Goal: Information Seeking & Learning: Learn about a topic

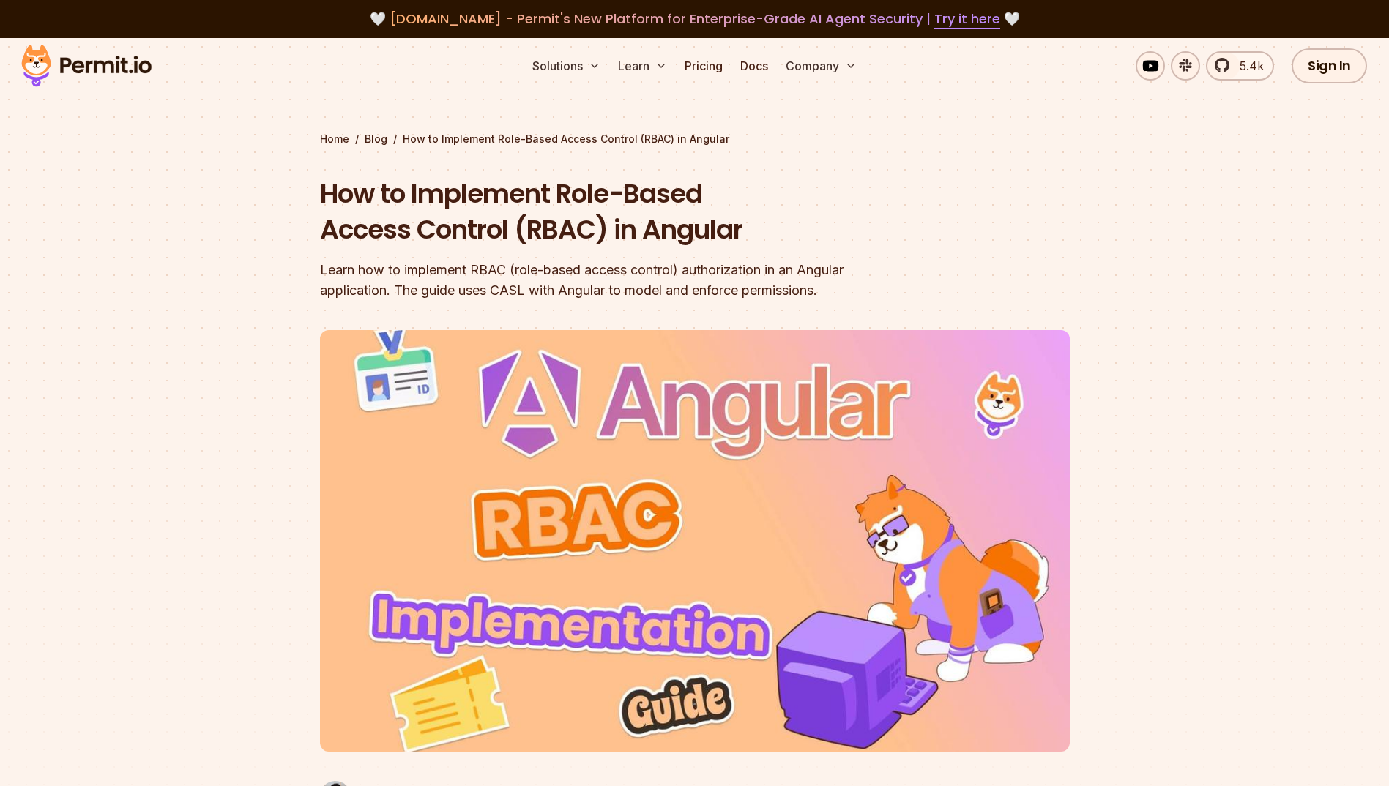
drag, startPoint x: 0, startPoint y: 0, endPoint x: 898, endPoint y: 230, distance: 927.1
click at [898, 230] on header "How to Implement Role-Based Access Control (RBAC) in Angular Learn how to imple…" at bounding box center [695, 503] width 750 height 654
drag, startPoint x: 543, startPoint y: 224, endPoint x: 774, endPoint y: 234, distance: 231.5
click at [774, 234] on h1 "How to Implement Role-Based Access Control (RBAC) in Angular" at bounding box center [601, 212] width 562 height 72
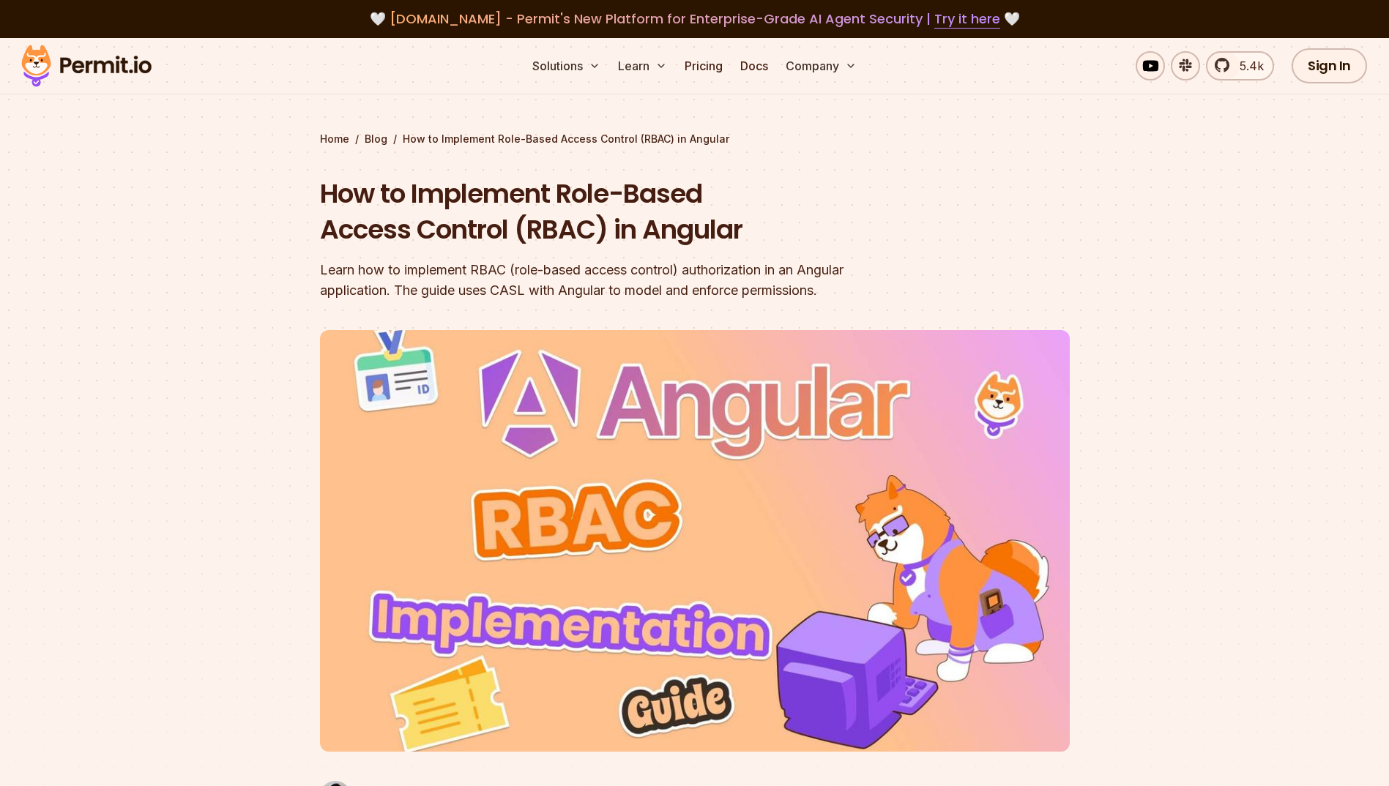
drag, startPoint x: 230, startPoint y: 153, endPoint x: 197, endPoint y: 142, distance: 34.7
click at [197, 142] on section "Home / Blog / How to Implement Role-Based Access Control (RBAC) in Angular How …" at bounding box center [694, 451] width 1389 height 827
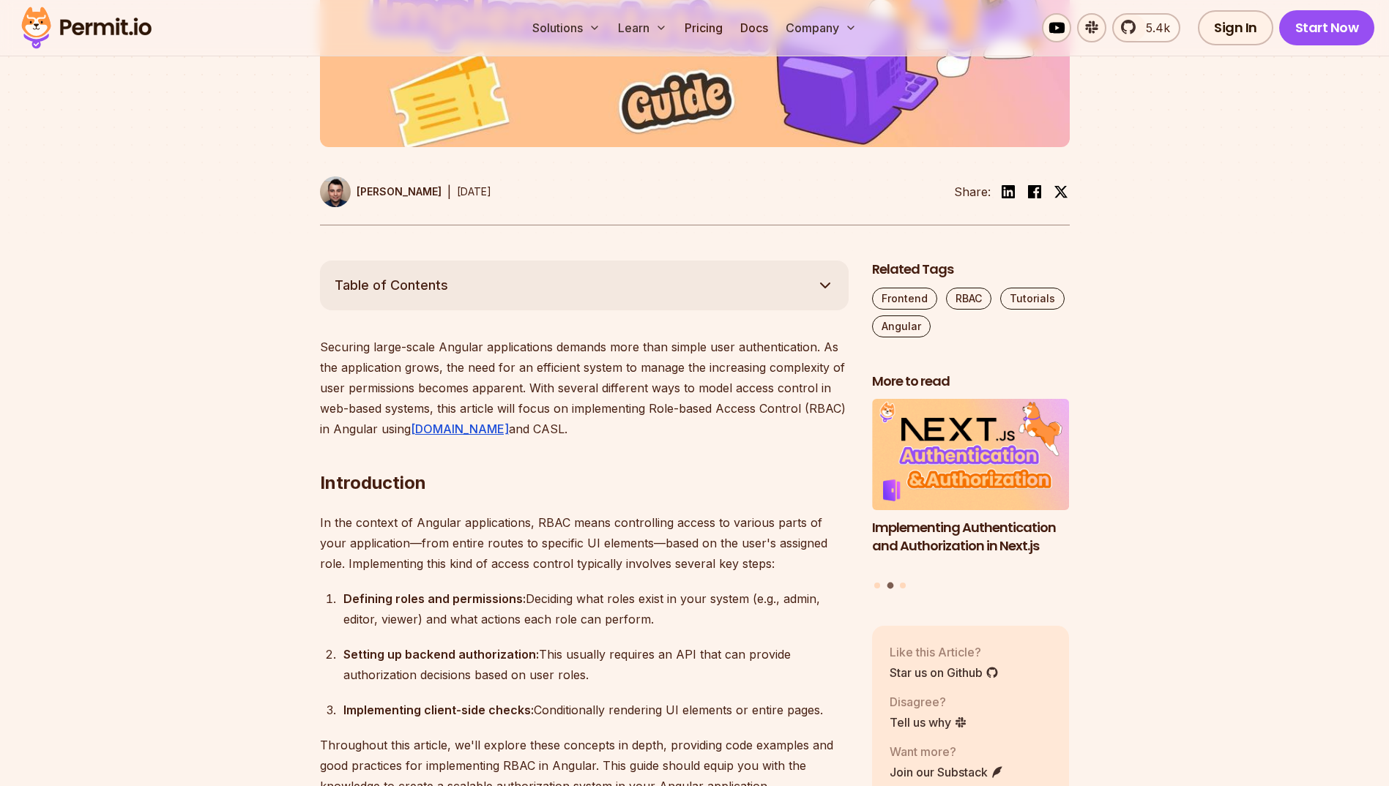
scroll to position [610, 0]
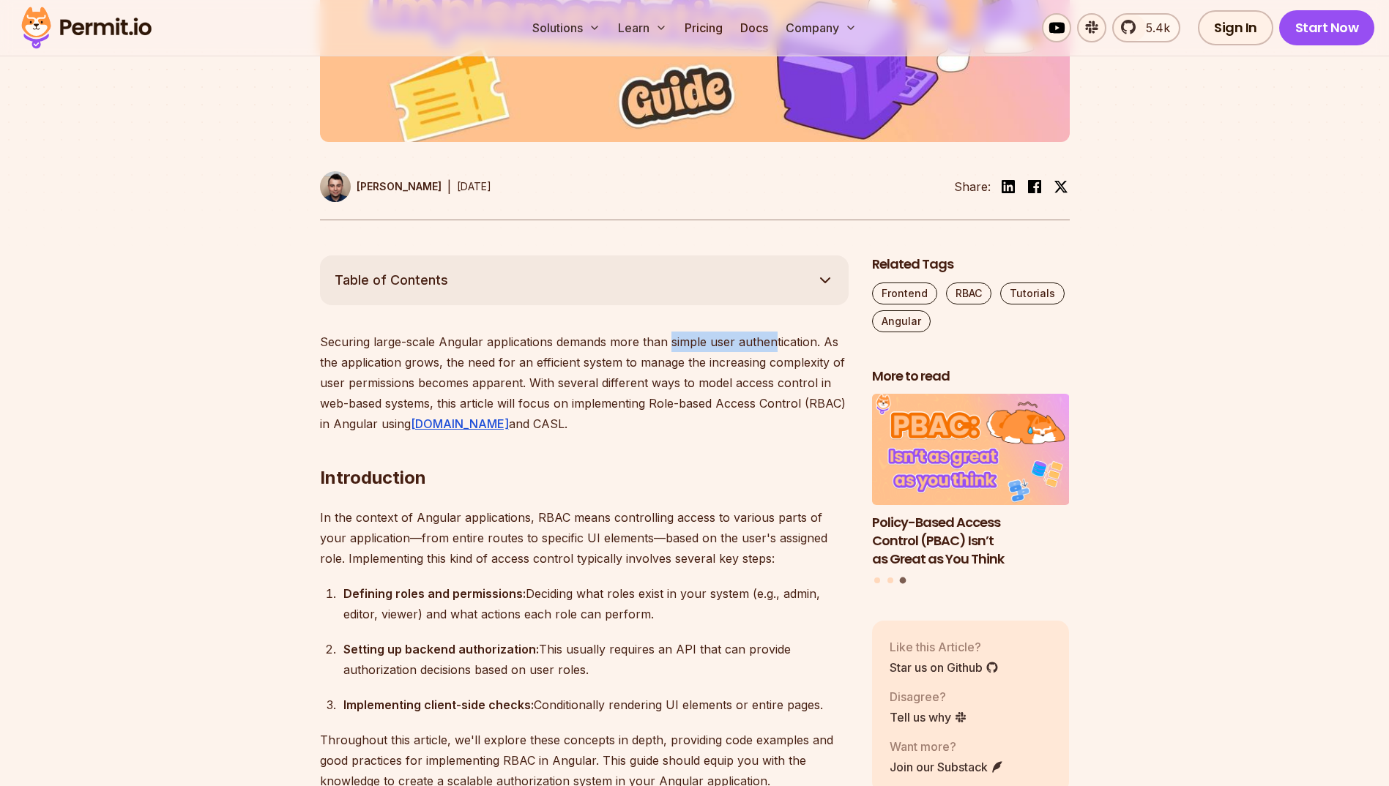
drag, startPoint x: 706, startPoint y: 335, endPoint x: 774, endPoint y: 346, distance: 68.2
click at [774, 346] on p "Securing large-scale Angular applications demands more than simple user authent…" at bounding box center [584, 383] width 529 height 102
drag, startPoint x: 496, startPoint y: 365, endPoint x: 590, endPoint y: 365, distance: 94.4
click at [590, 365] on p "Securing large-scale Angular applications demands more than simple user authent…" at bounding box center [584, 383] width 529 height 102
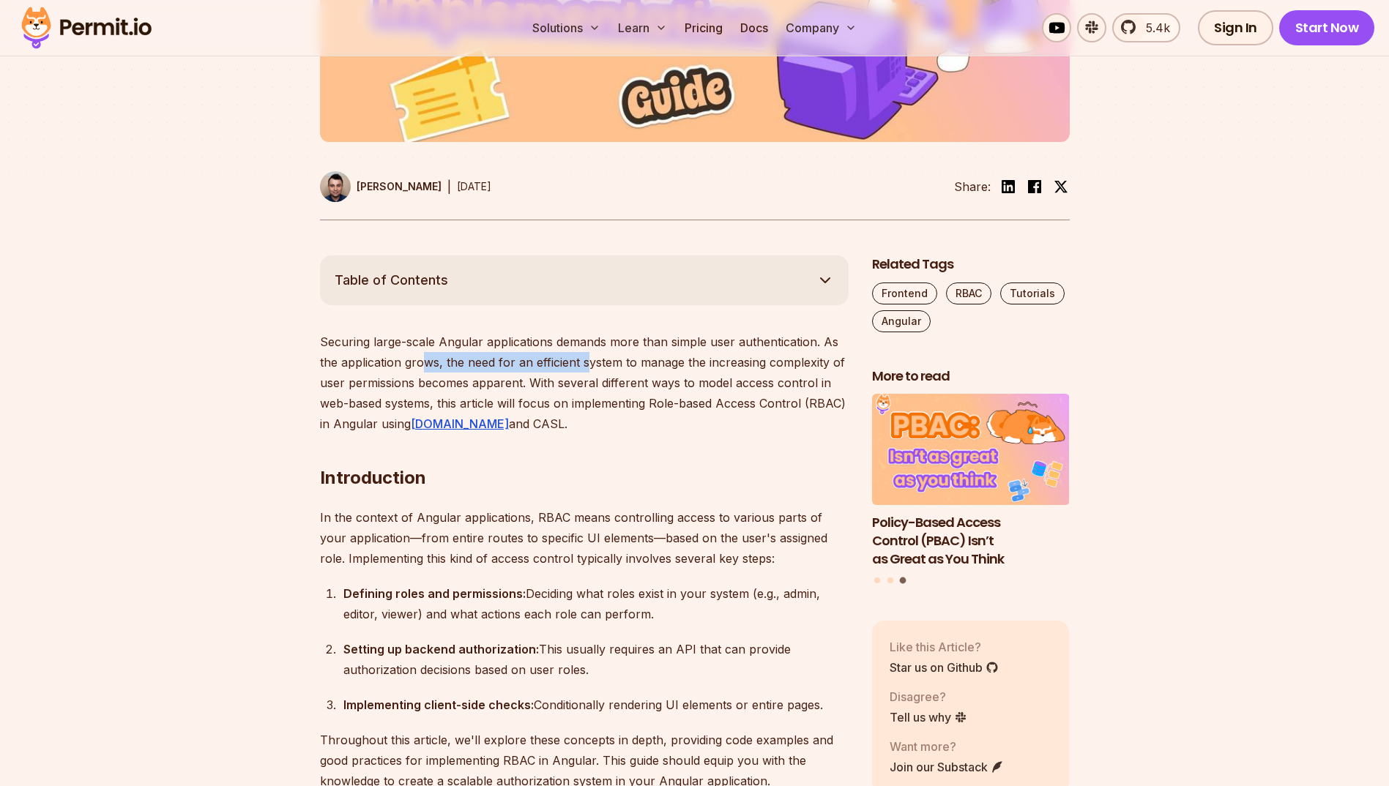
click at [590, 365] on p "Securing large-scale Angular applications demands more than simple user authent…" at bounding box center [584, 383] width 529 height 102
drag, startPoint x: 351, startPoint y: 378, endPoint x: 528, endPoint y: 381, distance: 177.2
click at [528, 381] on p "Securing large-scale Angular applications demands more than simple user authent…" at bounding box center [584, 383] width 529 height 102
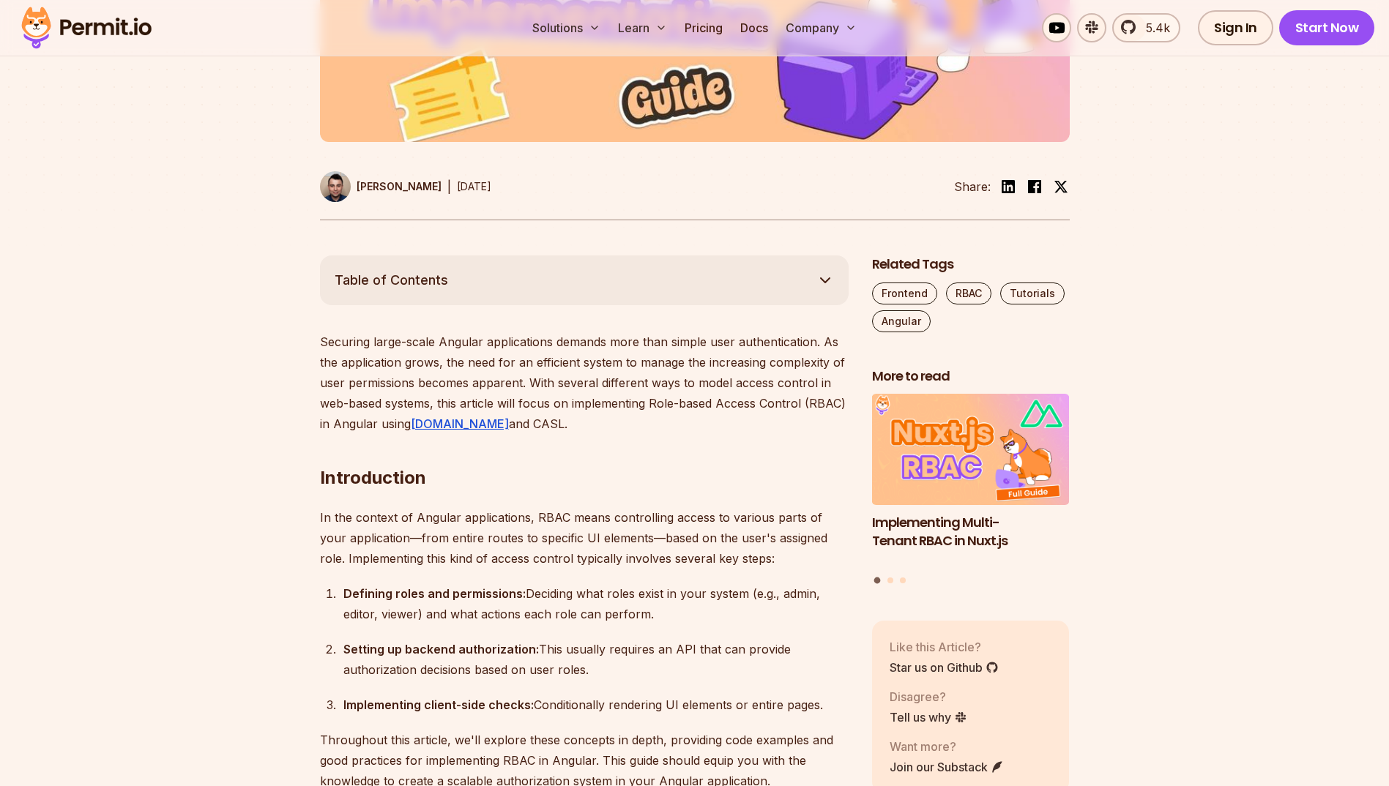
drag, startPoint x: 672, startPoint y: 425, endPoint x: 616, endPoint y: 433, distance: 56.1
click at [616, 433] on h2 "Introduction" at bounding box center [584, 449] width 529 height 82
drag, startPoint x: 345, startPoint y: 400, endPoint x: 602, endPoint y: 410, distance: 257.8
click at [602, 410] on p "Securing large-scale Angular applications demands more than simple user authent…" at bounding box center [584, 383] width 529 height 102
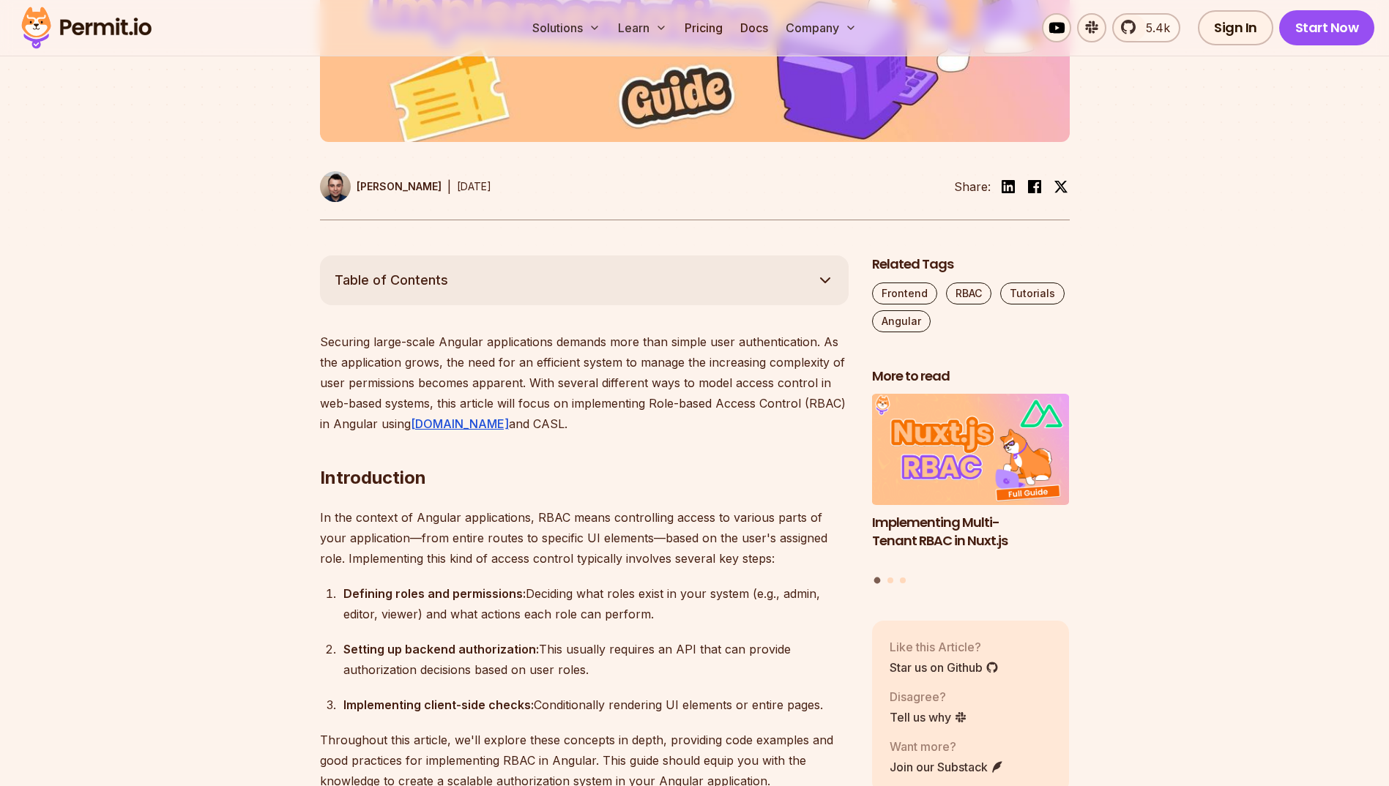
drag, startPoint x: 611, startPoint y: 434, endPoint x: 567, endPoint y: 433, distance: 43.9
click at [567, 433] on h2 "Introduction" at bounding box center [584, 449] width 529 height 82
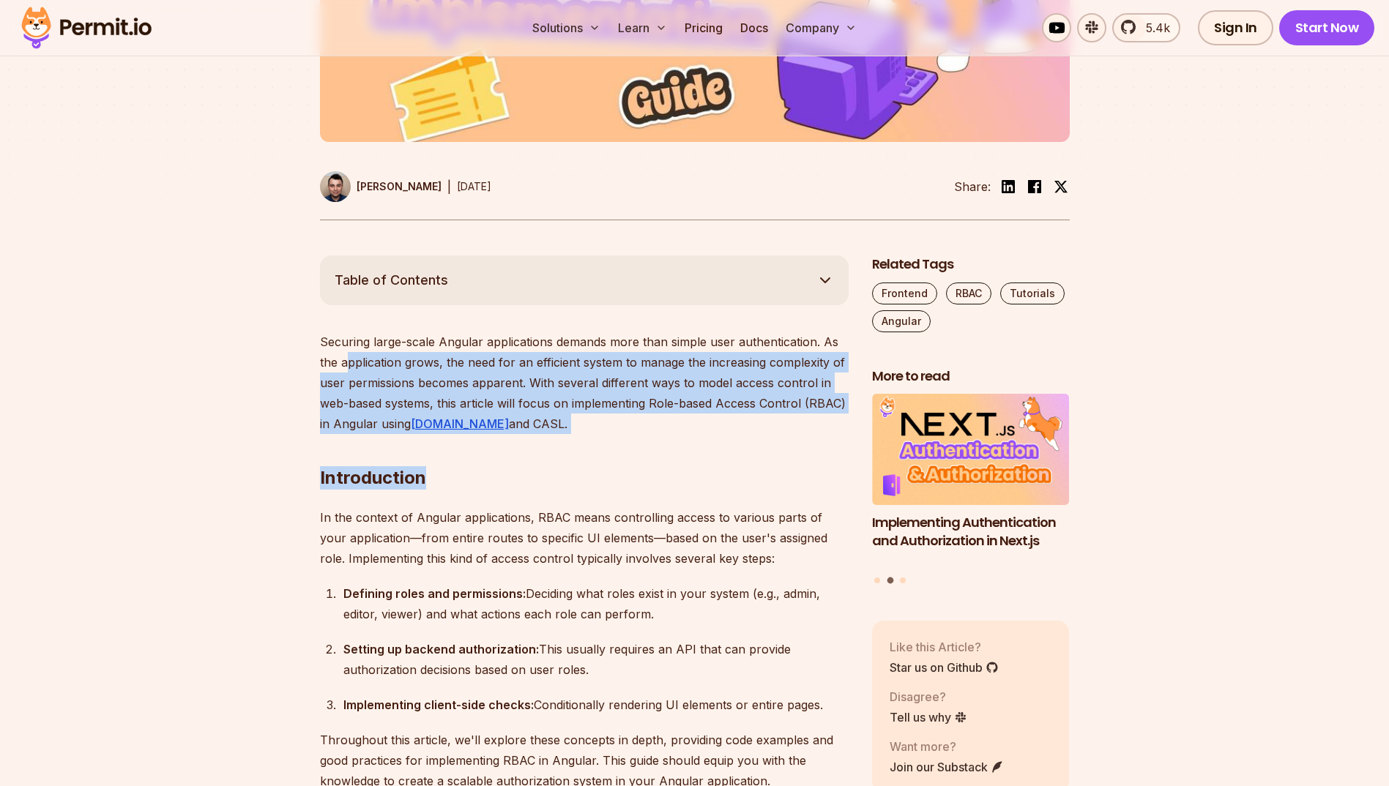
drag, startPoint x: 584, startPoint y: 427, endPoint x: 345, endPoint y: 359, distance: 249.1
drag, startPoint x: 345, startPoint y: 359, endPoint x: 613, endPoint y: 422, distance: 275.9
click at [613, 422] on h2 "Introduction" at bounding box center [584, 449] width 529 height 82
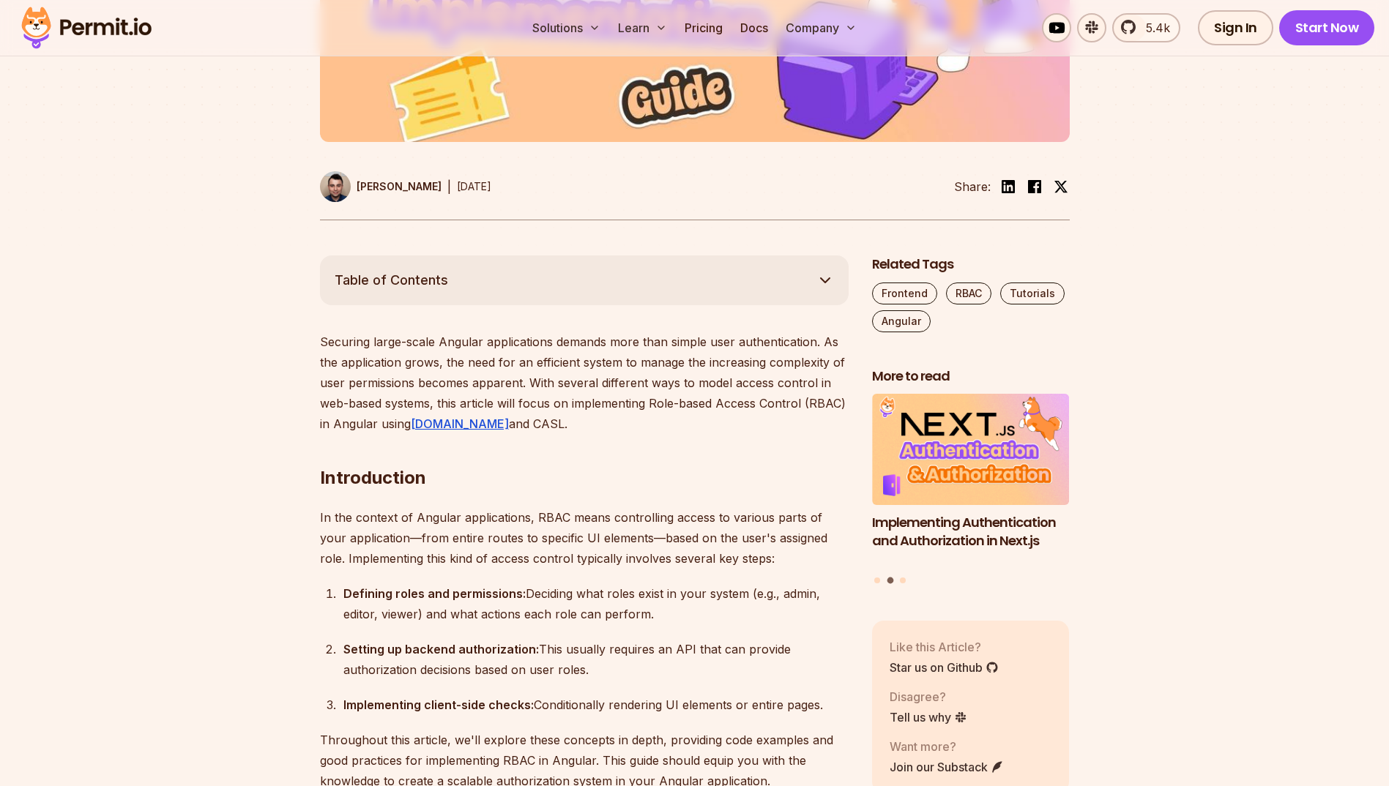
drag, startPoint x: 610, startPoint y: 422, endPoint x: 586, endPoint y: 414, distance: 25.2
click at [586, 415] on h2 "Introduction" at bounding box center [584, 449] width 529 height 82
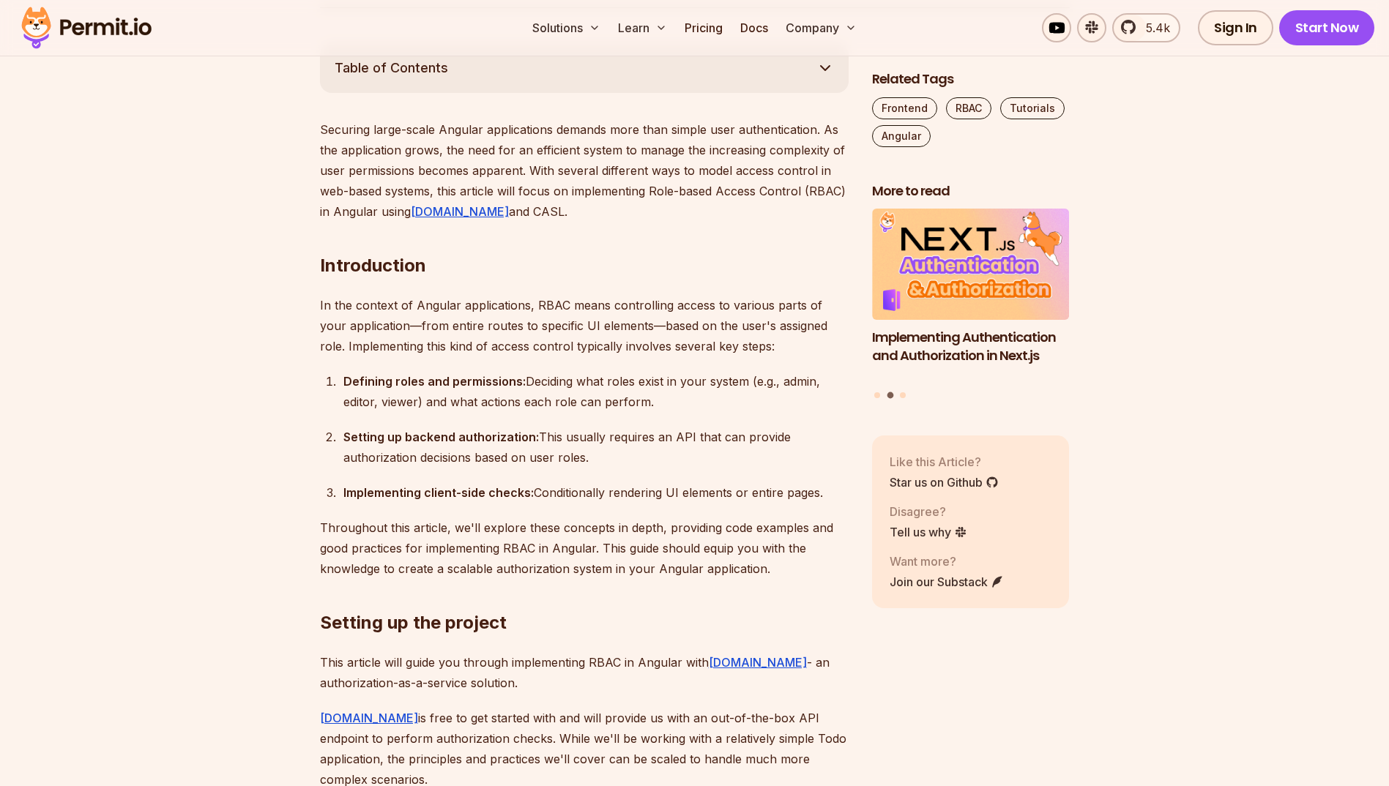
scroll to position [854, 0]
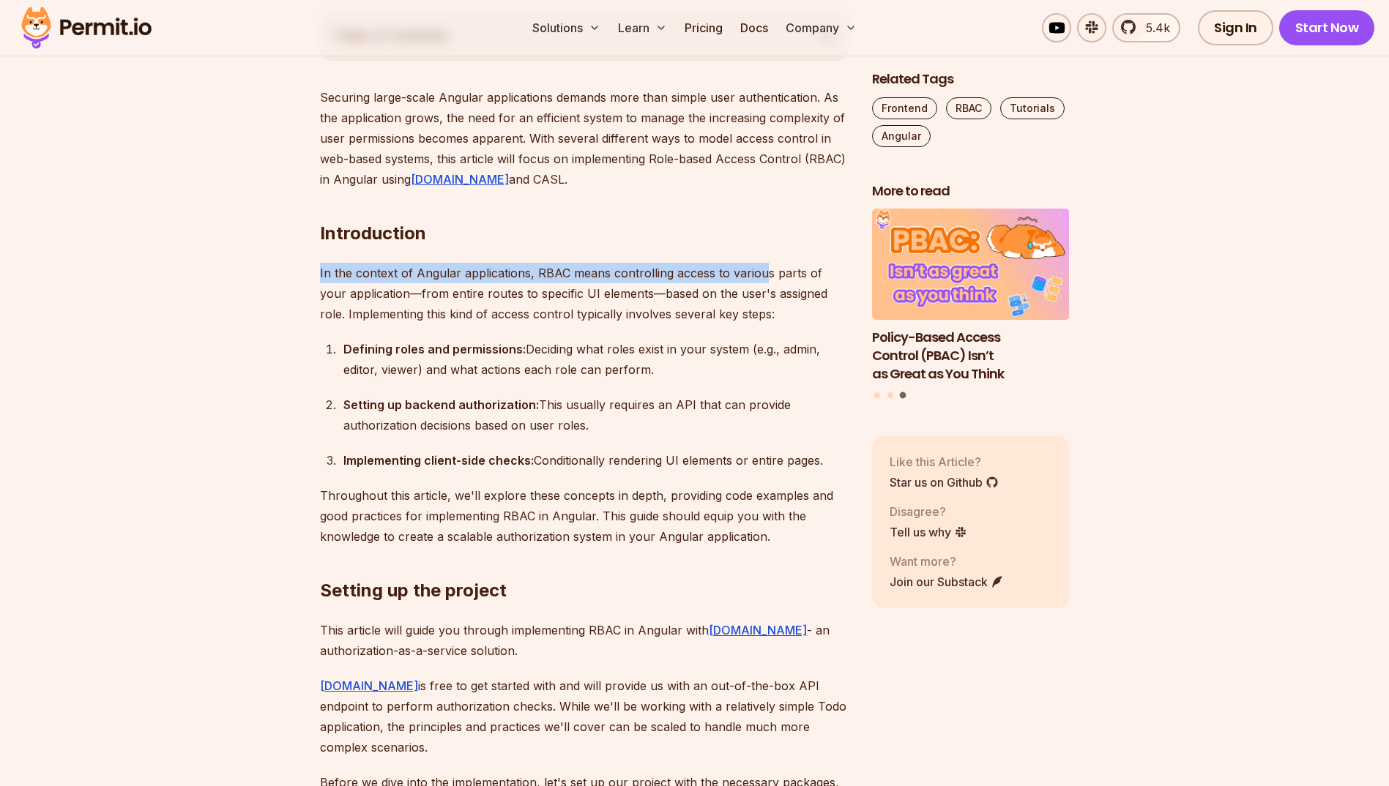
drag, startPoint x: 312, startPoint y: 269, endPoint x: 761, endPoint y: 278, distance: 448.8
click at [761, 278] on p "In the context of Angular applications, RBAC means controlling access to variou…" at bounding box center [584, 293] width 529 height 61
drag, startPoint x: 748, startPoint y: 291, endPoint x: 690, endPoint y: 293, distance: 58.6
click at [690, 293] on p "In the context of Angular applications, RBAC means controlling access to variou…" at bounding box center [584, 293] width 529 height 61
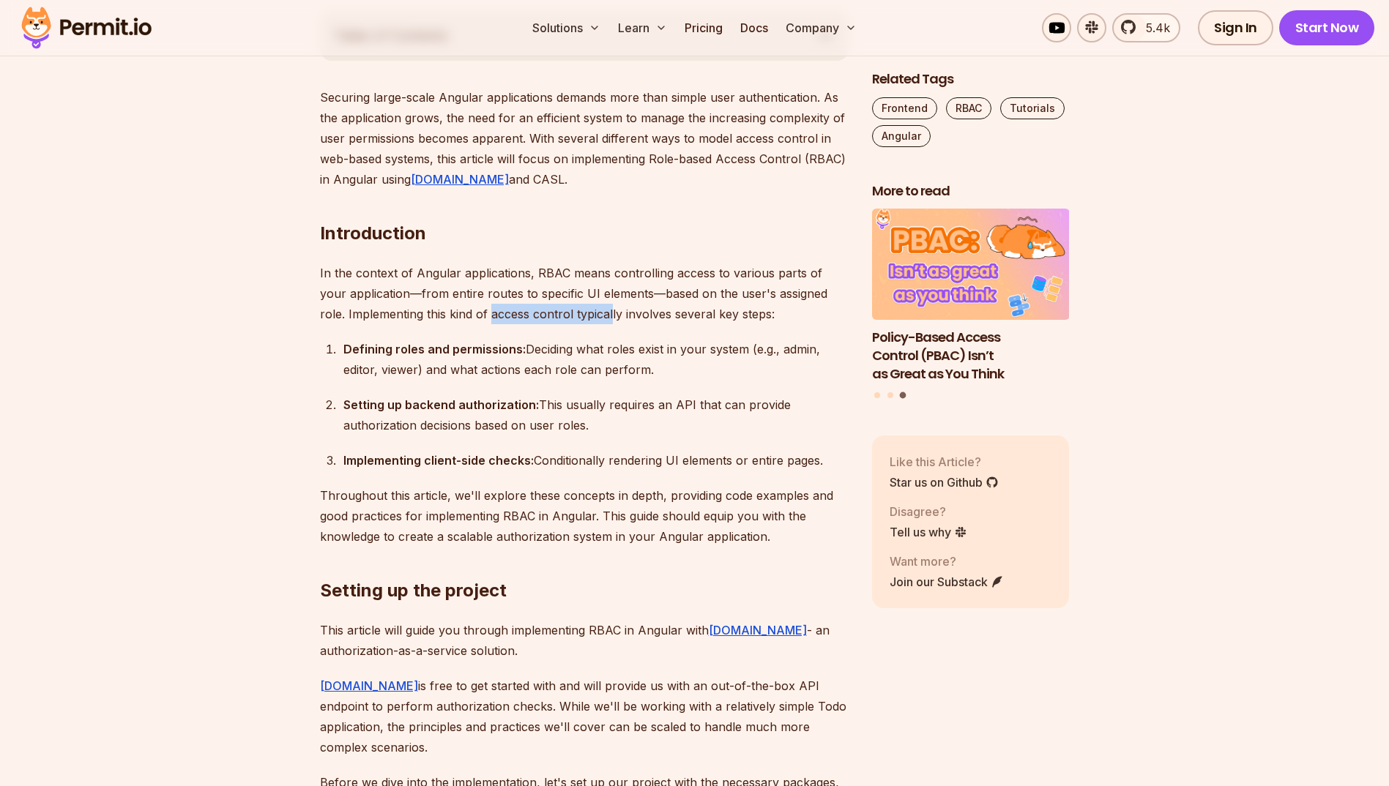
drag, startPoint x: 463, startPoint y: 316, endPoint x: 587, endPoint y: 310, distance: 124.6
click at [587, 310] on p "In the context of Angular applications, RBAC means controlling access to variou…" at bounding box center [584, 293] width 529 height 61
click at [588, 310] on p "In the context of Angular applications, RBAC means controlling access to variou…" at bounding box center [584, 293] width 529 height 61
drag, startPoint x: 588, startPoint y: 334, endPoint x: 550, endPoint y: 326, distance: 38.0
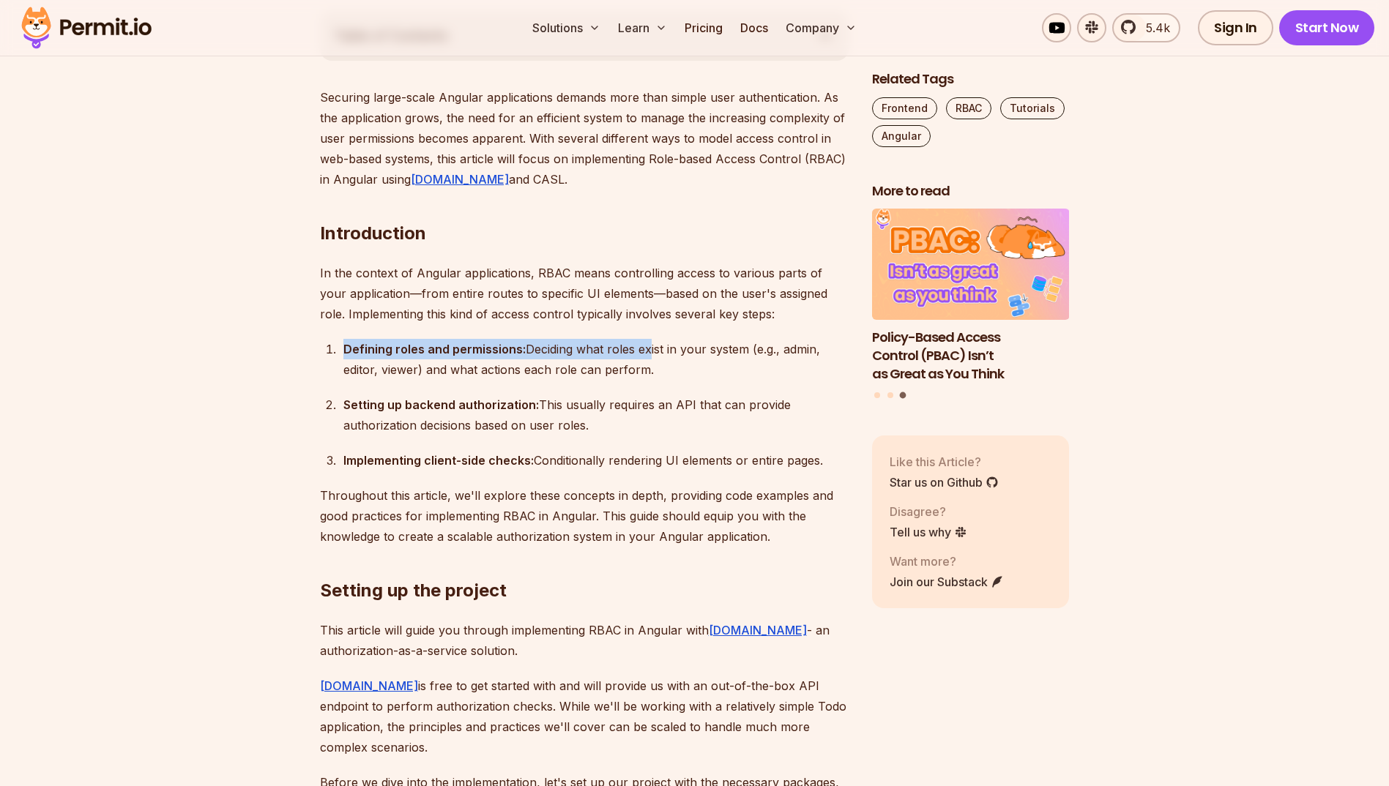
drag, startPoint x: 340, startPoint y: 347, endPoint x: 643, endPoint y: 343, distance: 303.1
click at [643, 343] on li "Defining roles and permissions: Deciding what roles exist in your system (e.g.,…" at bounding box center [593, 359] width 509 height 41
click at [644, 342] on div "Defining roles and permissions: Deciding what roles exist in your system (e.g.,…" at bounding box center [595, 359] width 505 height 41
drag, startPoint x: 703, startPoint y: 359, endPoint x: 670, endPoint y: 362, distance: 33.9
click at [670, 362] on div "Defining roles and permissions: Deciding what roles exist in your system (e.g.,…" at bounding box center [595, 359] width 505 height 41
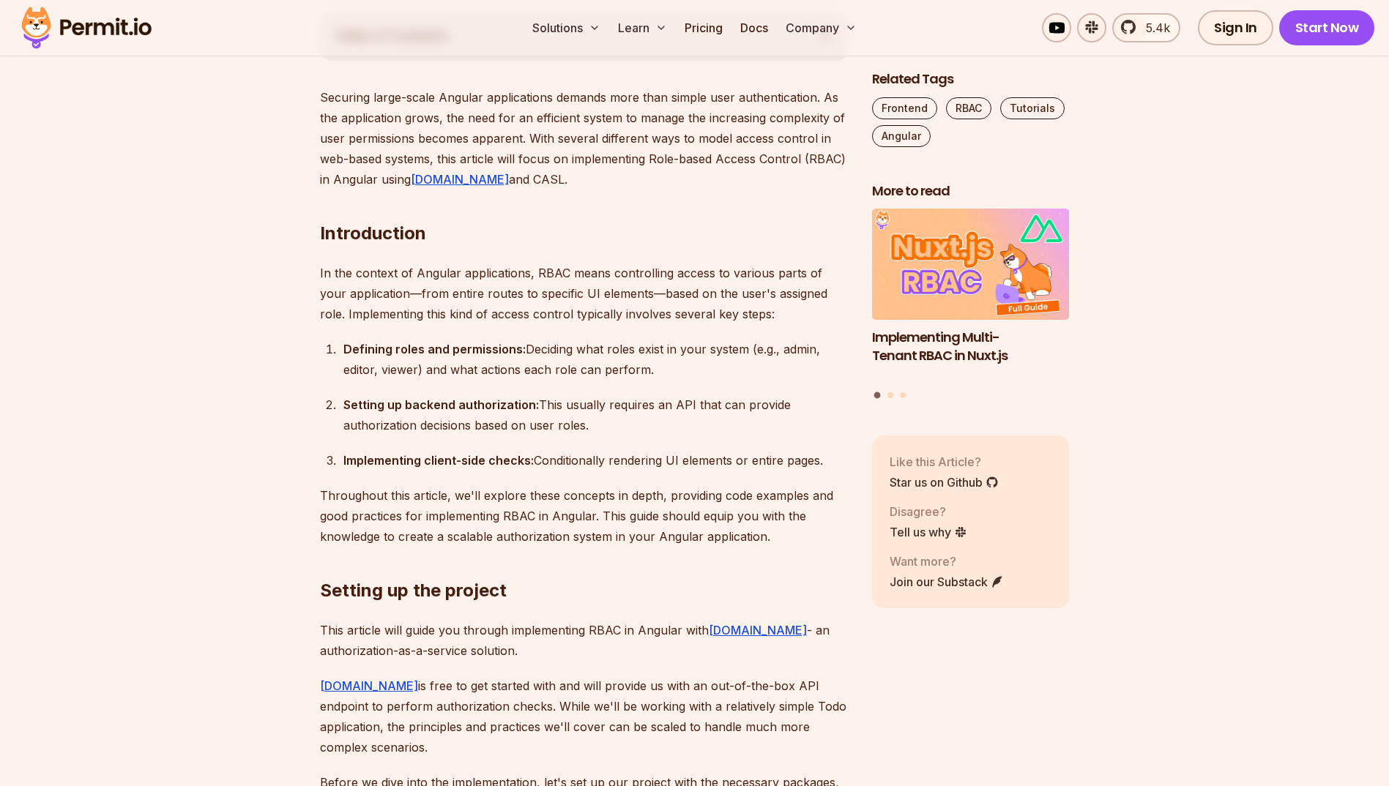
drag, startPoint x: 427, startPoint y: 372, endPoint x: 684, endPoint y: 369, distance: 257.0
click at [684, 369] on div "Defining roles and permissions: Deciding what roles exist in your system (e.g.,…" at bounding box center [595, 359] width 505 height 41
drag, startPoint x: 700, startPoint y: 367, endPoint x: 327, endPoint y: 350, distance: 373.0
click at [339, 350] on li "Defining roles and permissions: Deciding what roles exist in your system (e.g.,…" at bounding box center [593, 359] width 509 height 41
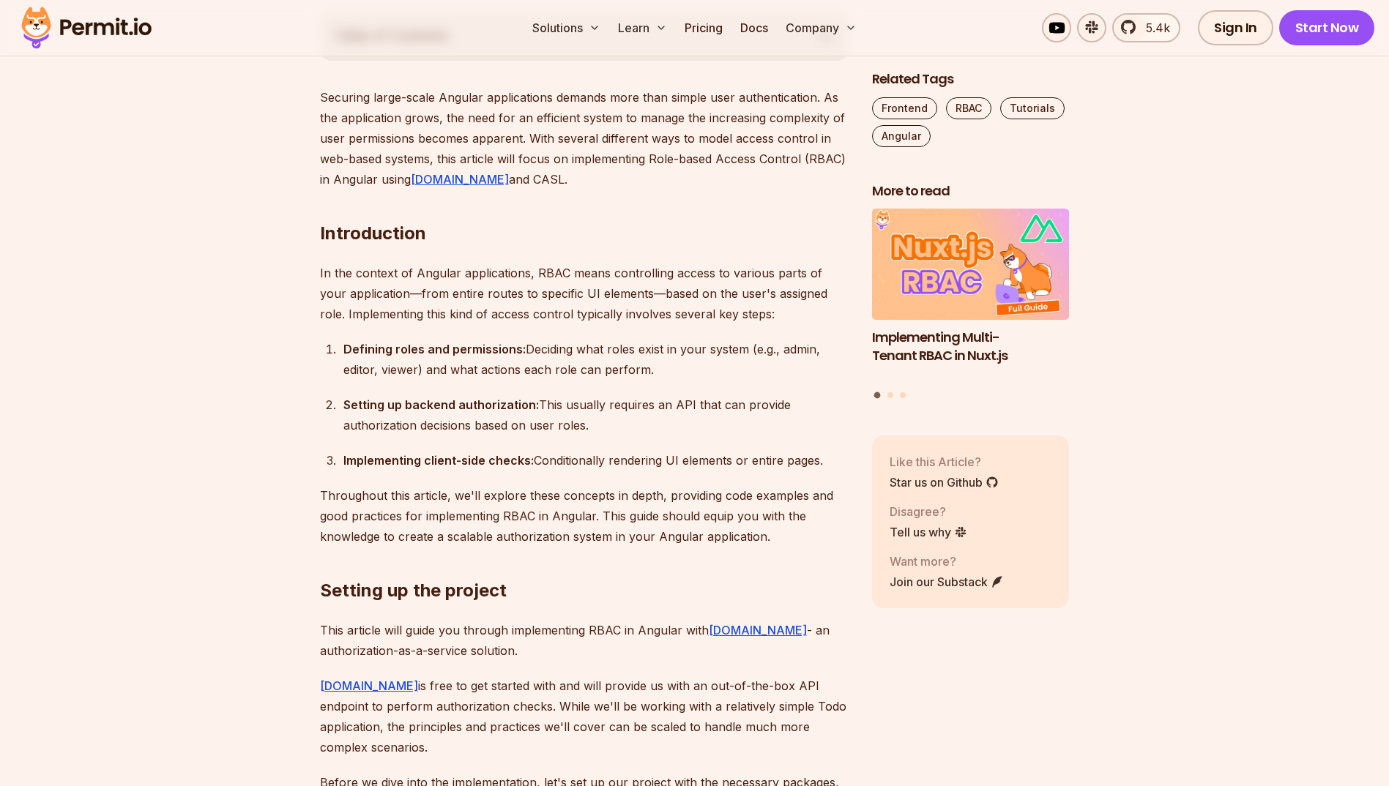
drag, startPoint x: 327, startPoint y: 350, endPoint x: 626, endPoint y: 380, distance: 300.2
click at [626, 380] on ol "Defining roles and permissions: Deciding what roles exist in your system (e.g.,…" at bounding box center [584, 405] width 529 height 132
drag, startPoint x: 591, startPoint y: 396, endPoint x: 559, endPoint y: 392, distance: 32.5
drag, startPoint x: 559, startPoint y: 392, endPoint x: 549, endPoint y: 389, distance: 10.0
click at [549, 389] on ol "Defining roles and permissions: Deciding what roles exist in your system (e.g.,…" at bounding box center [584, 405] width 529 height 132
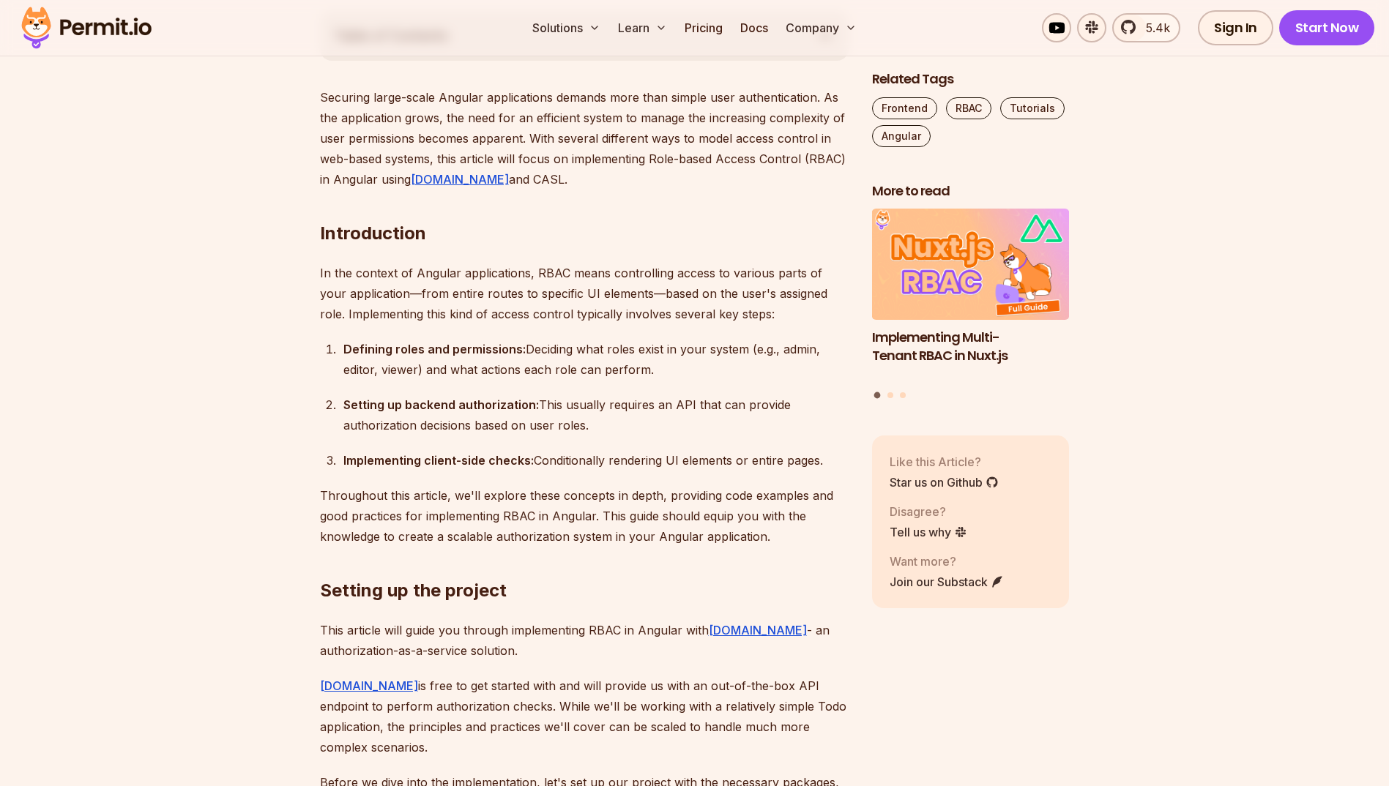
scroll to position [976, 0]
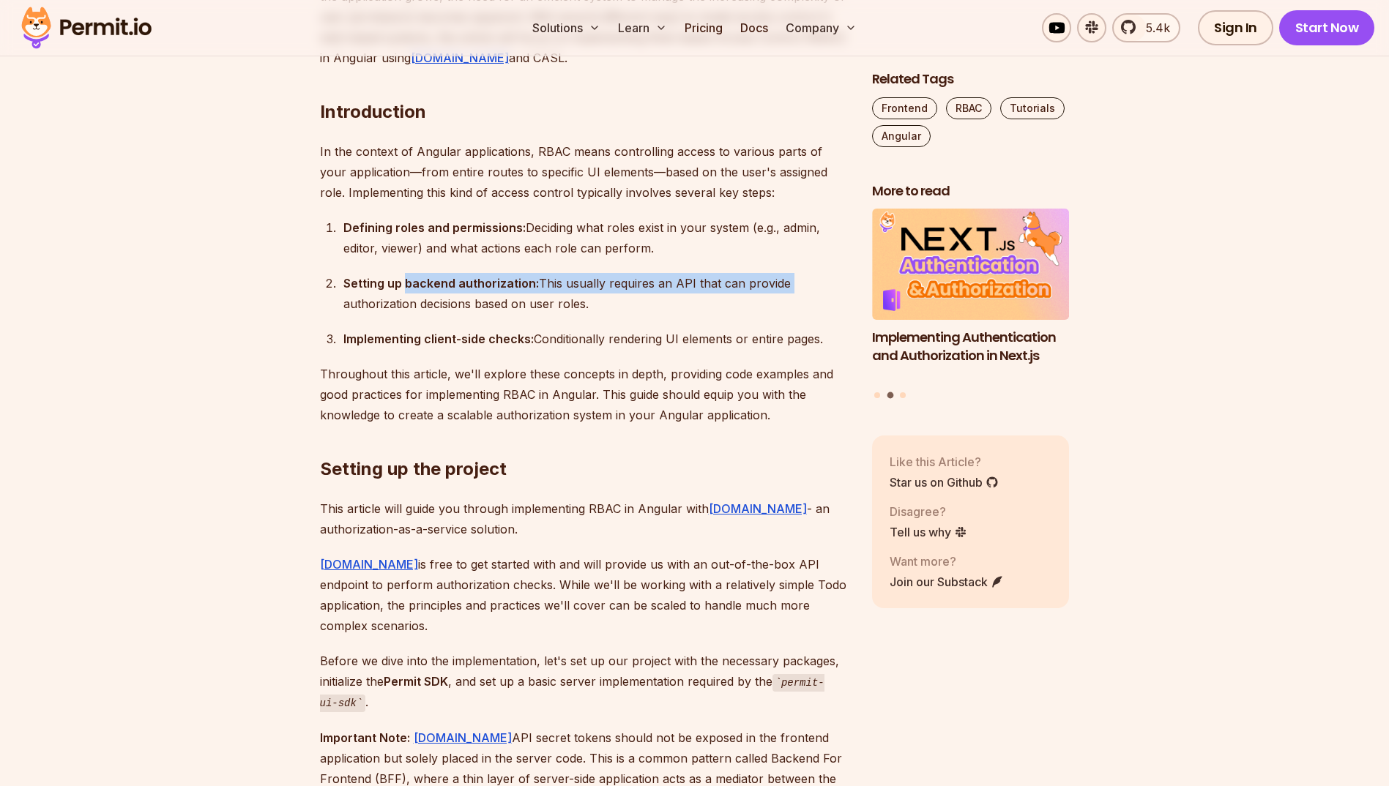
drag, startPoint x: 789, startPoint y: 285, endPoint x: 406, endPoint y: 284, distance: 382.8
click at [406, 284] on div "Setting up backend authorization: This usually requires an API that can provide…" at bounding box center [595, 293] width 505 height 41
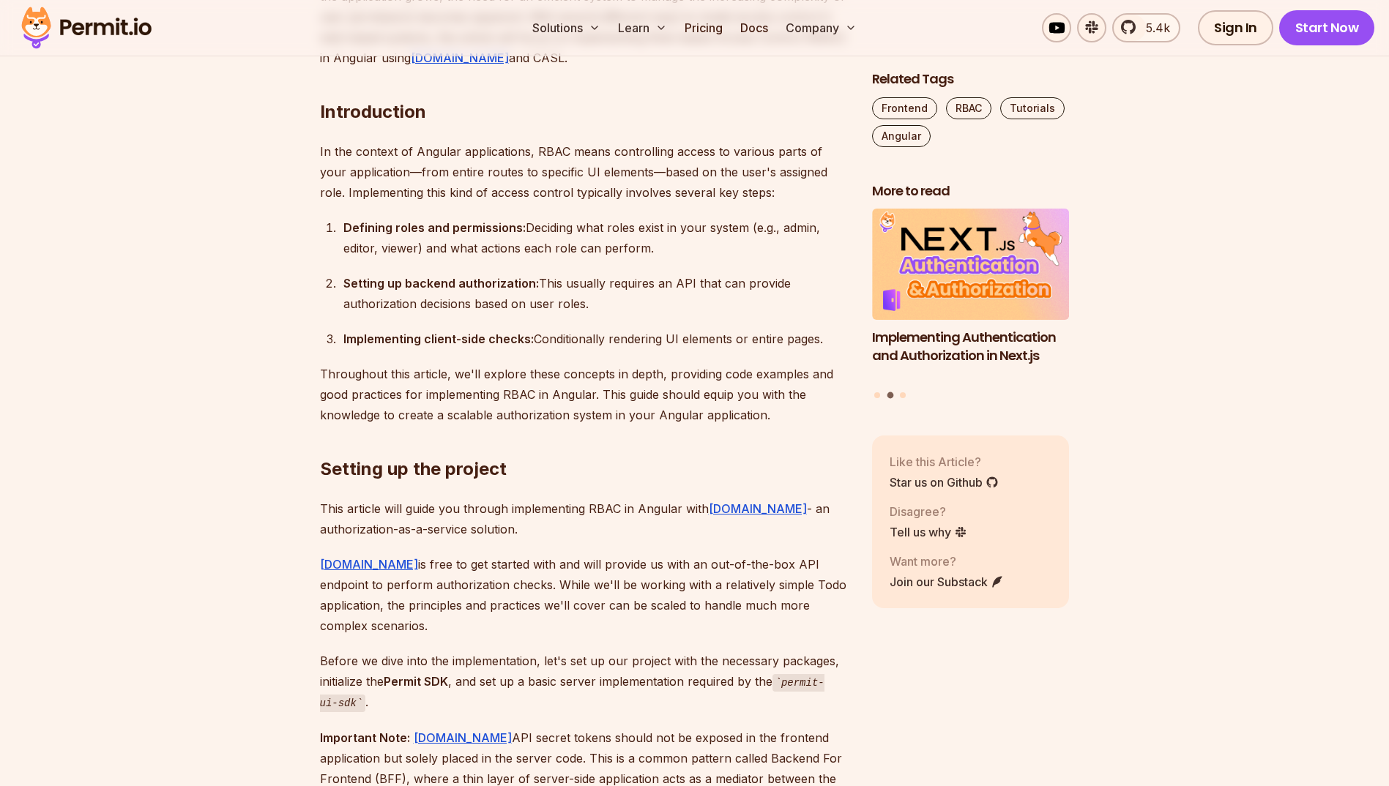
drag, startPoint x: 406, startPoint y: 284, endPoint x: 599, endPoint y: 296, distance: 192.9
click at [599, 296] on div "Setting up backend authorization: This usually requires an API that can provide…" at bounding box center [595, 293] width 505 height 41
drag, startPoint x: 607, startPoint y: 304, endPoint x: 325, endPoint y: 280, distance: 282.9
click at [339, 280] on li "Setting up backend authorization: This usually requires an API that can provide…" at bounding box center [593, 293] width 509 height 41
drag, startPoint x: 325, startPoint y: 280, endPoint x: 314, endPoint y: 278, distance: 11.1
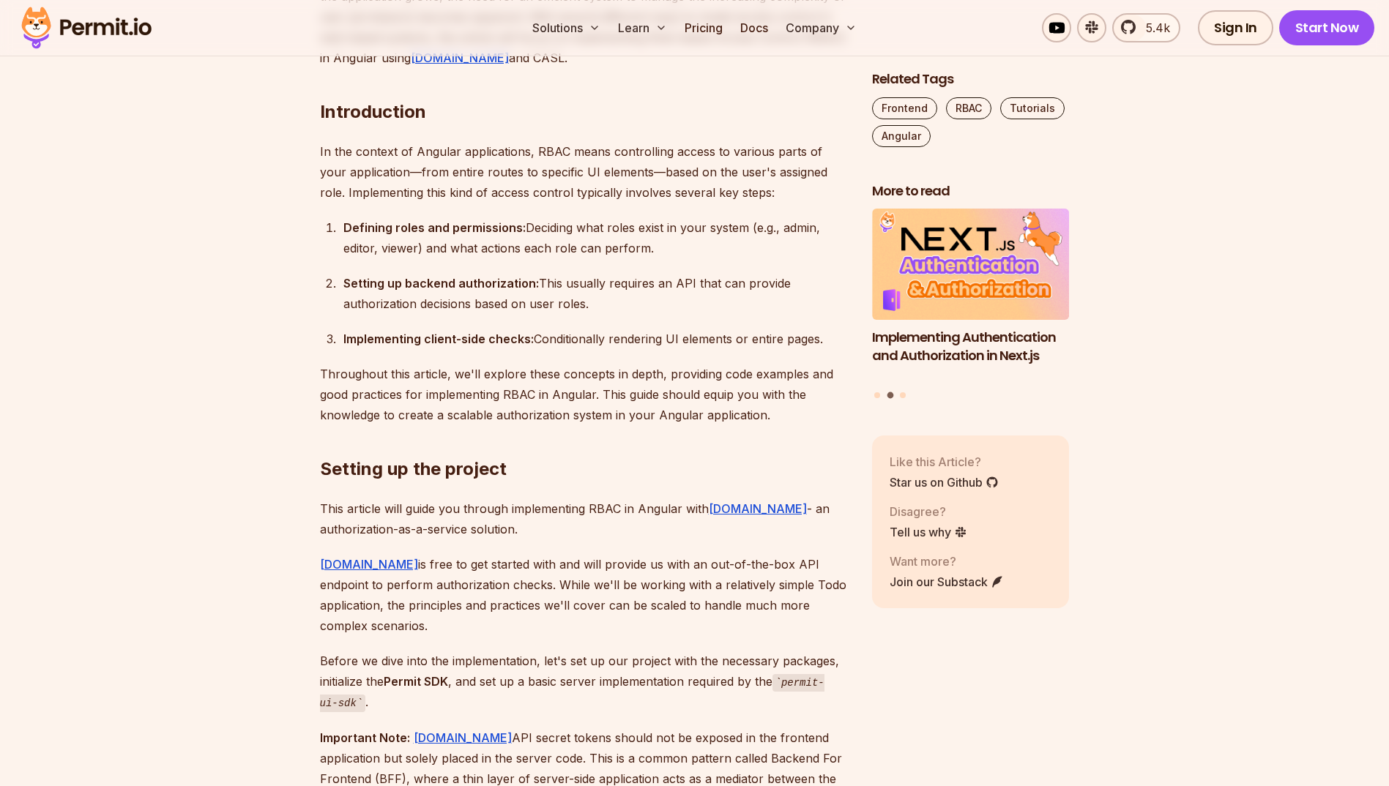
click at [339, 280] on li "Setting up backend authorization: This usually requires an API that can provide…" at bounding box center [593, 293] width 509 height 41
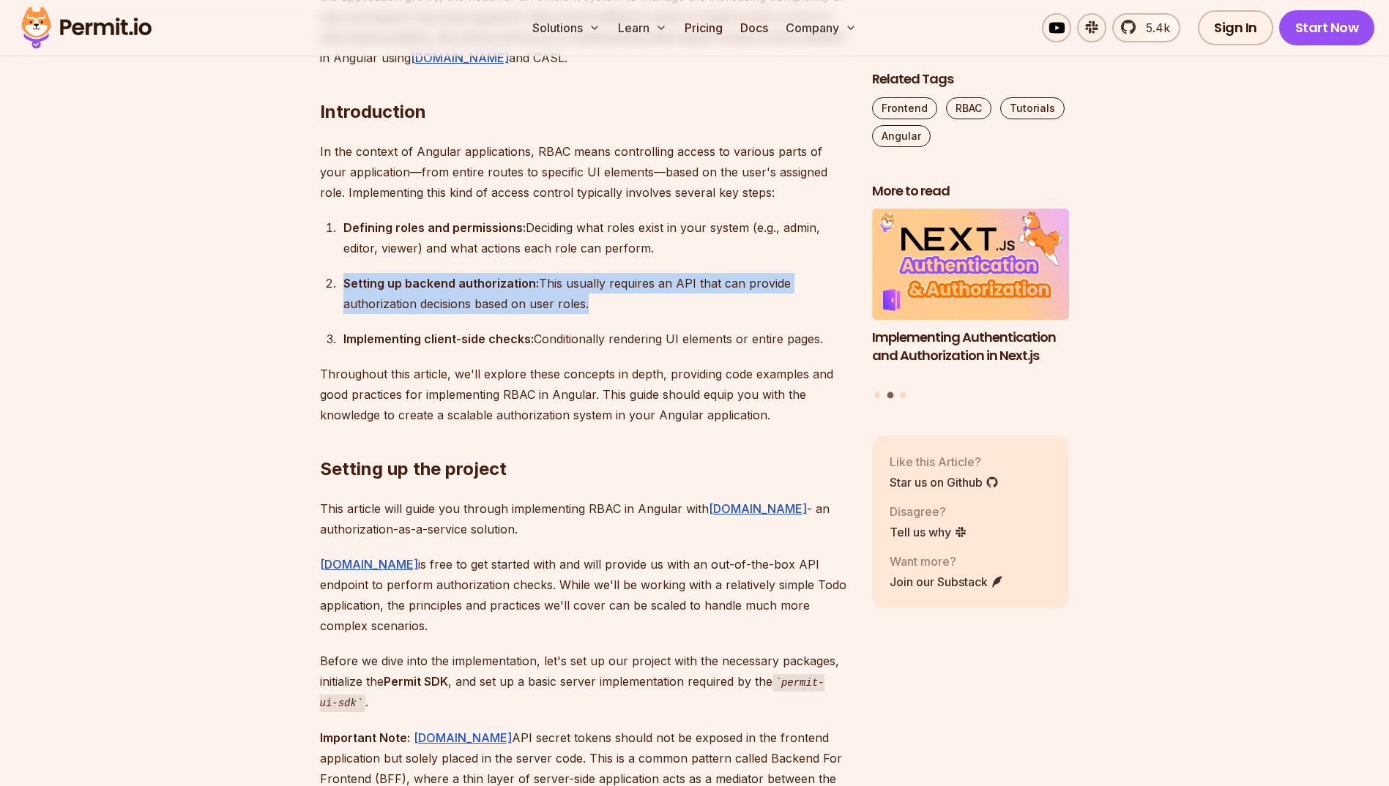
drag, startPoint x: 301, startPoint y: 276, endPoint x: 598, endPoint y: 320, distance: 300.4
click at [598, 320] on ol "Defining roles and permissions: Deciding what roles exist in your system (e.g.,…" at bounding box center [584, 283] width 529 height 132
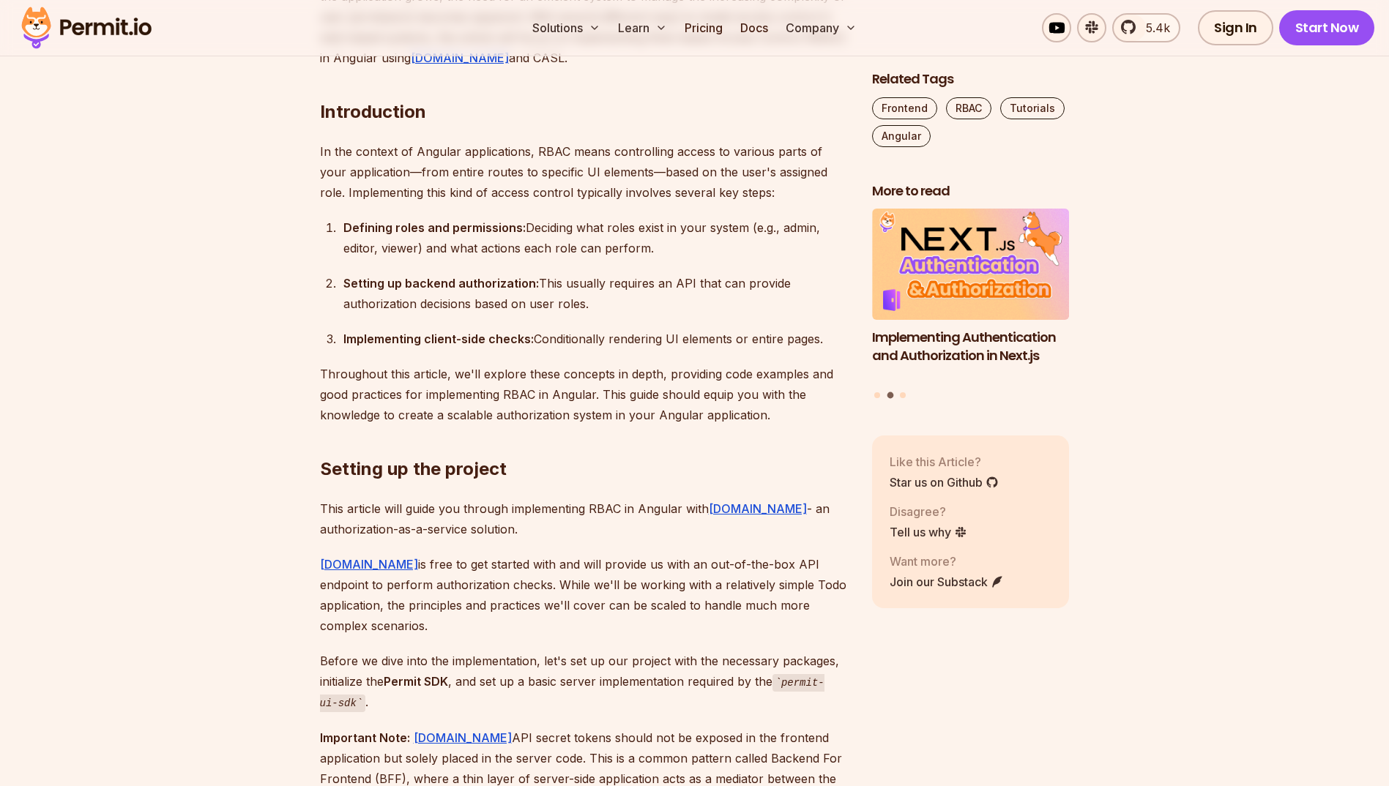
drag, startPoint x: 594, startPoint y: 319, endPoint x: 577, endPoint y: 316, distance: 17.1
click at [577, 316] on ol "Defining roles and permissions: Deciding what roles exist in your system (e.g.,…" at bounding box center [584, 283] width 529 height 132
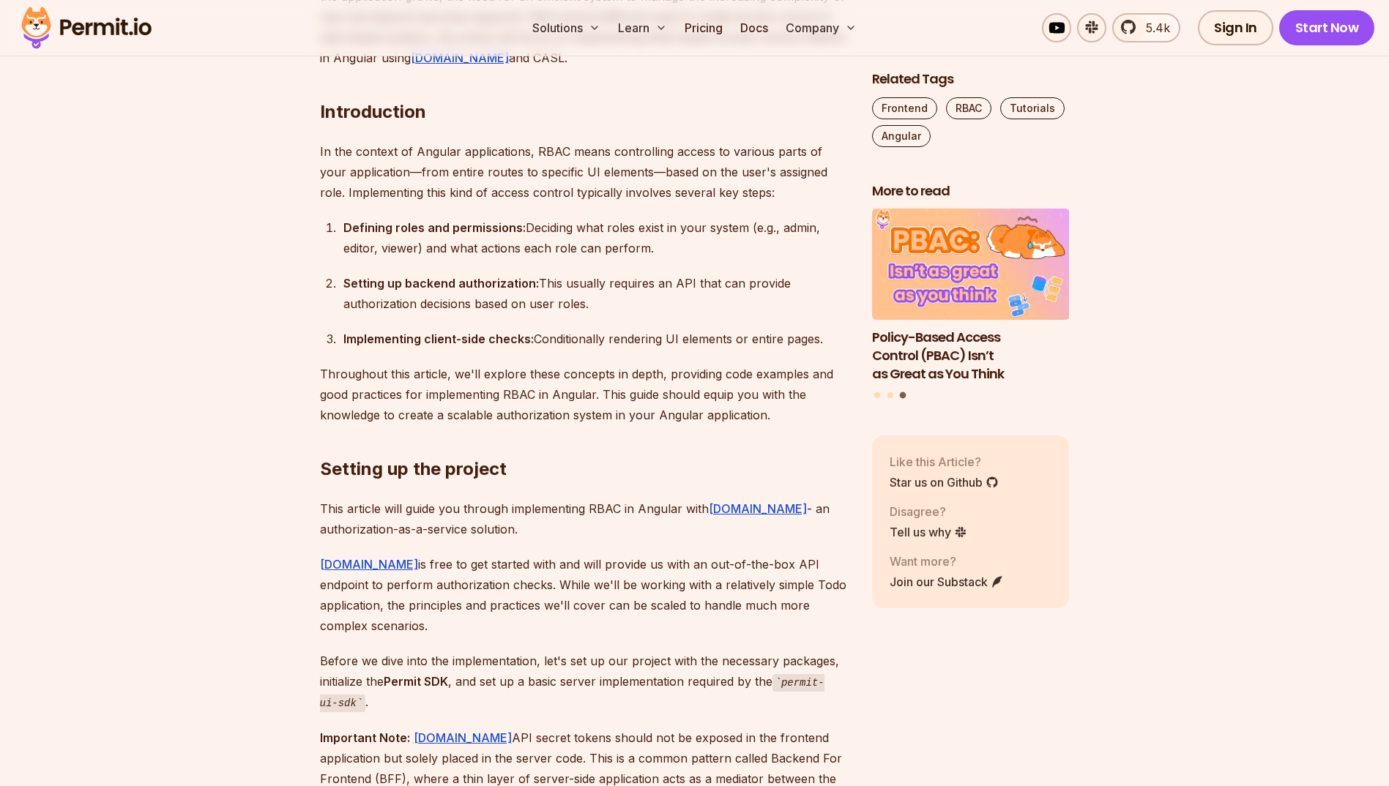
drag, startPoint x: 335, startPoint y: 332, endPoint x: 834, endPoint y: 344, distance: 499.4
click at [834, 344] on div "Implementing client-side checks: Conditionally rendering UI elements or entire …" at bounding box center [595, 339] width 505 height 20
drag, startPoint x: 816, startPoint y: 347, endPoint x: 706, endPoint y: 355, distance: 110.1
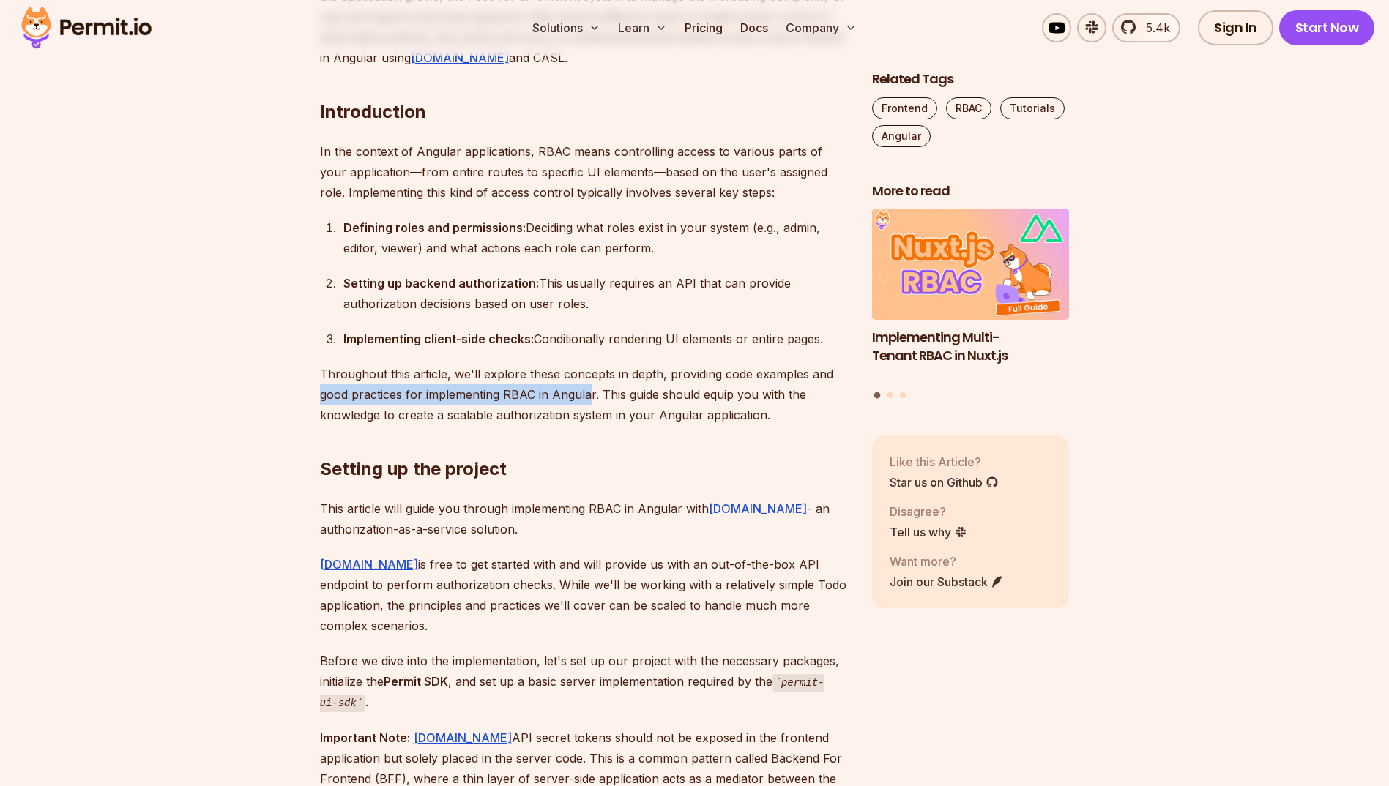
drag, startPoint x: 307, startPoint y: 395, endPoint x: 589, endPoint y: 392, distance: 281.1
click at [589, 392] on p "Throughout this article, we'll explore these concepts in depth, providing code …" at bounding box center [584, 394] width 529 height 61
drag, startPoint x: 665, startPoint y: 404, endPoint x: 634, endPoint y: 403, distance: 31.5
click at [634, 403] on p "Throughout this article, we'll explore these concepts in depth, providing code …" at bounding box center [584, 394] width 529 height 61
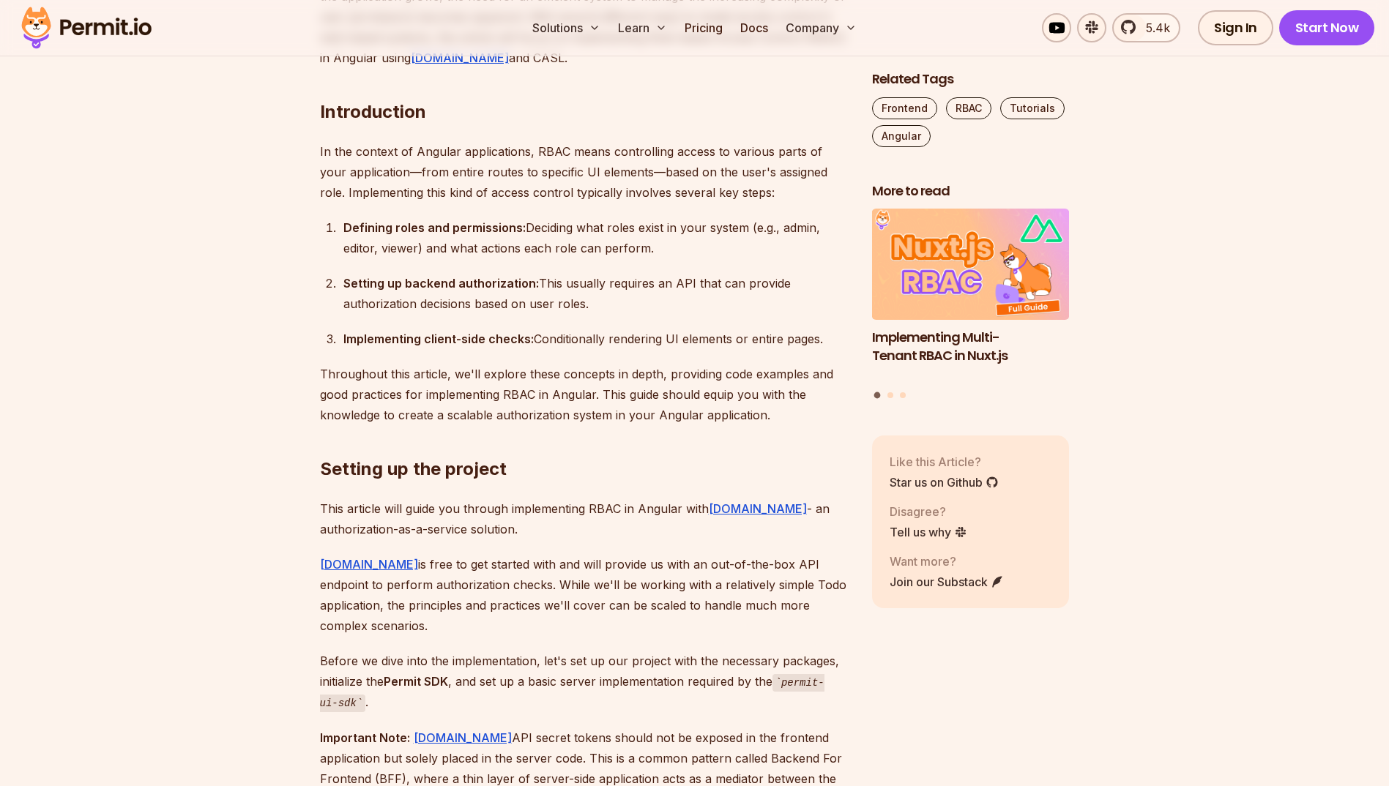
click at [504, 392] on p "Throughout this article, we'll explore these concepts in depth, providing code …" at bounding box center [584, 394] width 529 height 61
drag, startPoint x: 504, startPoint y: 392, endPoint x: 672, endPoint y: 425, distance: 171.7
click at [672, 425] on h2 "Setting up the project" at bounding box center [584, 440] width 529 height 82
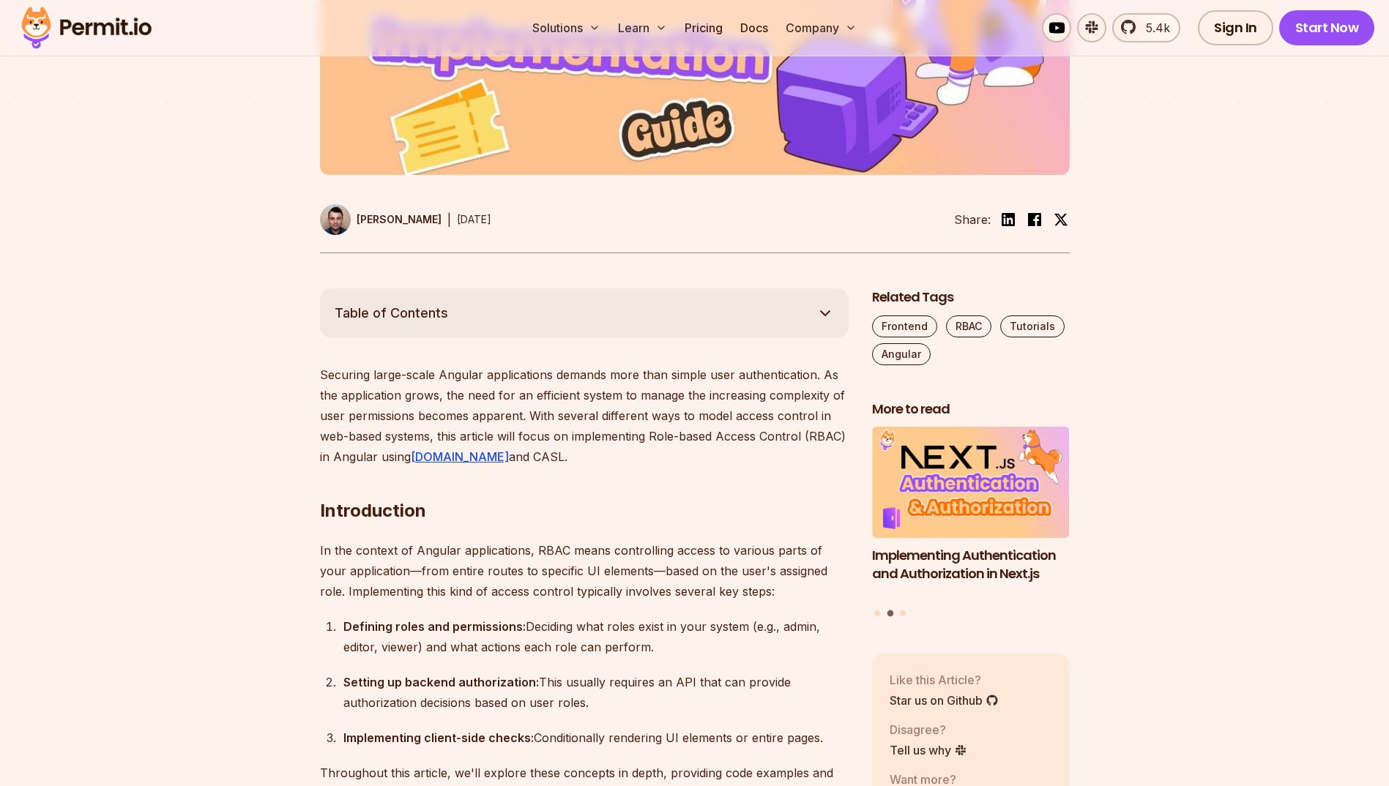
scroll to position [610, 0]
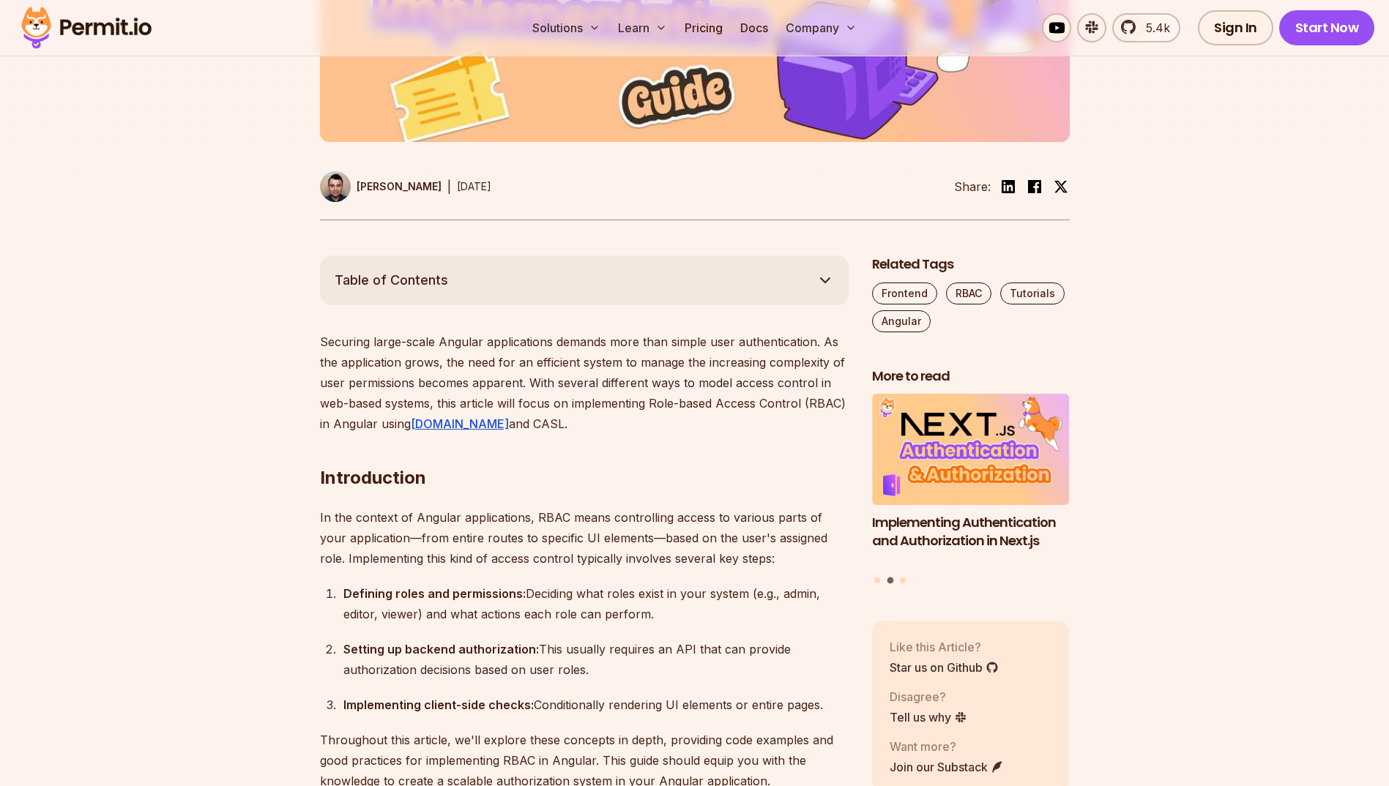
click at [669, 406] on p "Securing large-scale Angular applications demands more than simple user authent…" at bounding box center [584, 383] width 529 height 102
drag, startPoint x: 669, startPoint y: 406, endPoint x: 671, endPoint y: 440, distance: 34.4
click at [671, 440] on h2 "Introduction" at bounding box center [584, 449] width 529 height 82
click at [634, 436] on h2 "Introduction" at bounding box center [584, 449] width 529 height 82
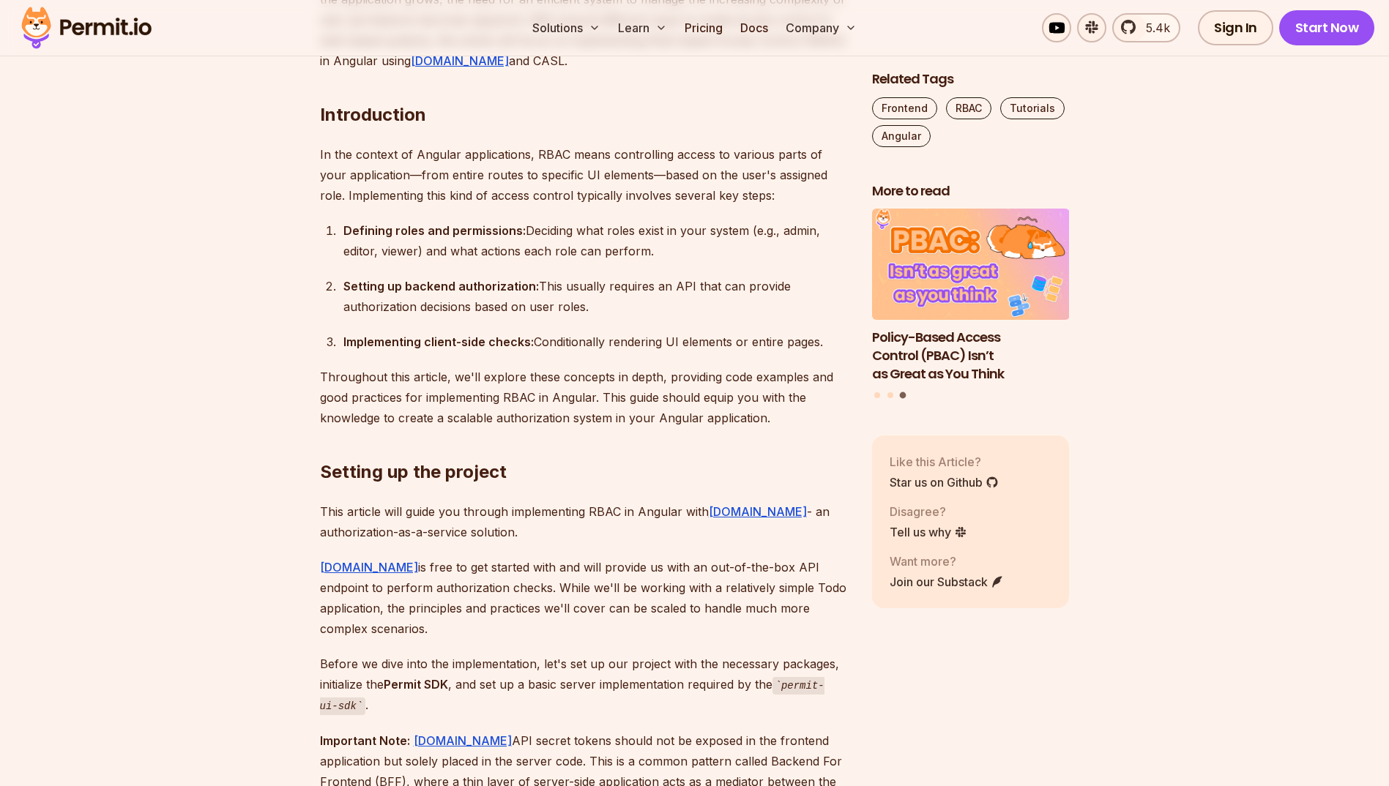
scroll to position [976, 0]
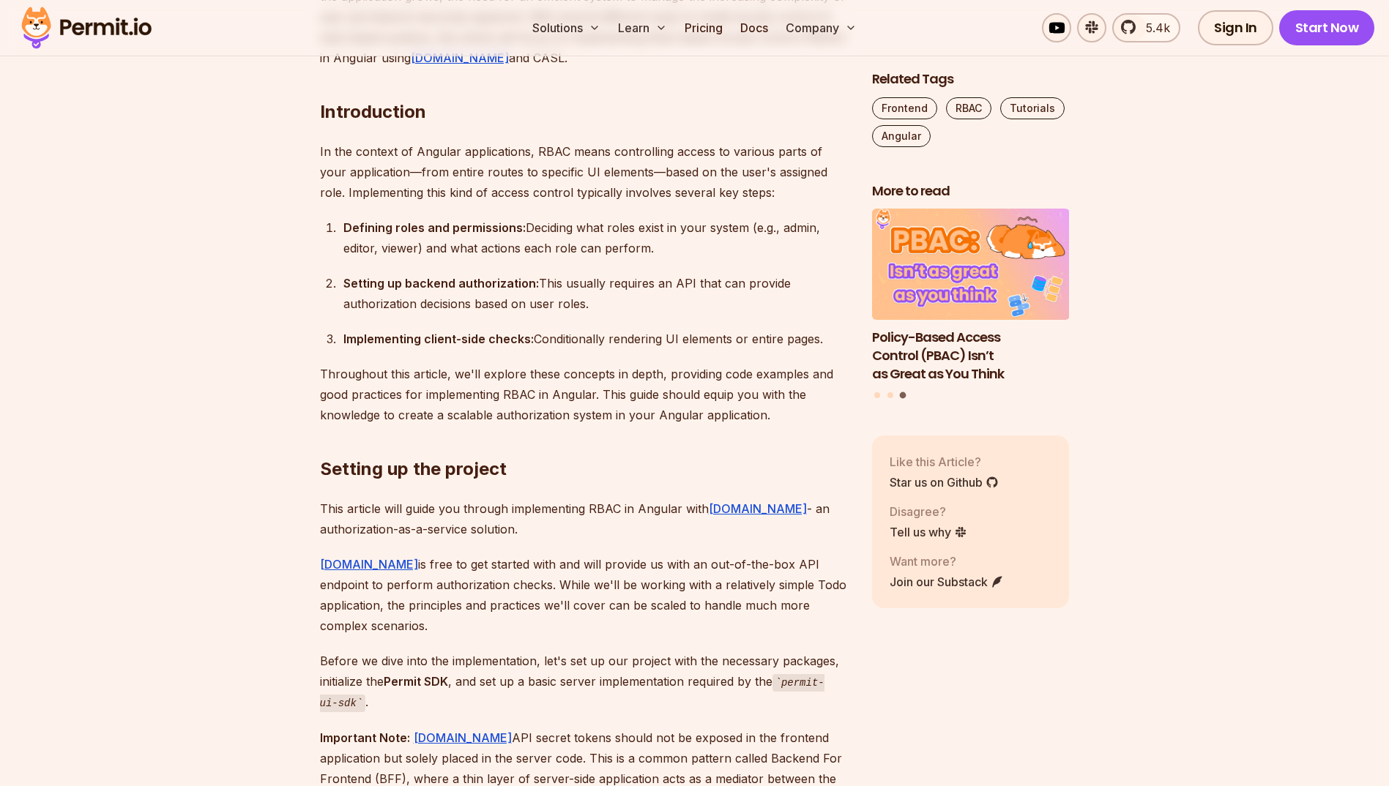
drag, startPoint x: 624, startPoint y: 434, endPoint x: 608, endPoint y: 430, distance: 16.0
click at [608, 430] on h2 "Setting up the project" at bounding box center [584, 440] width 529 height 82
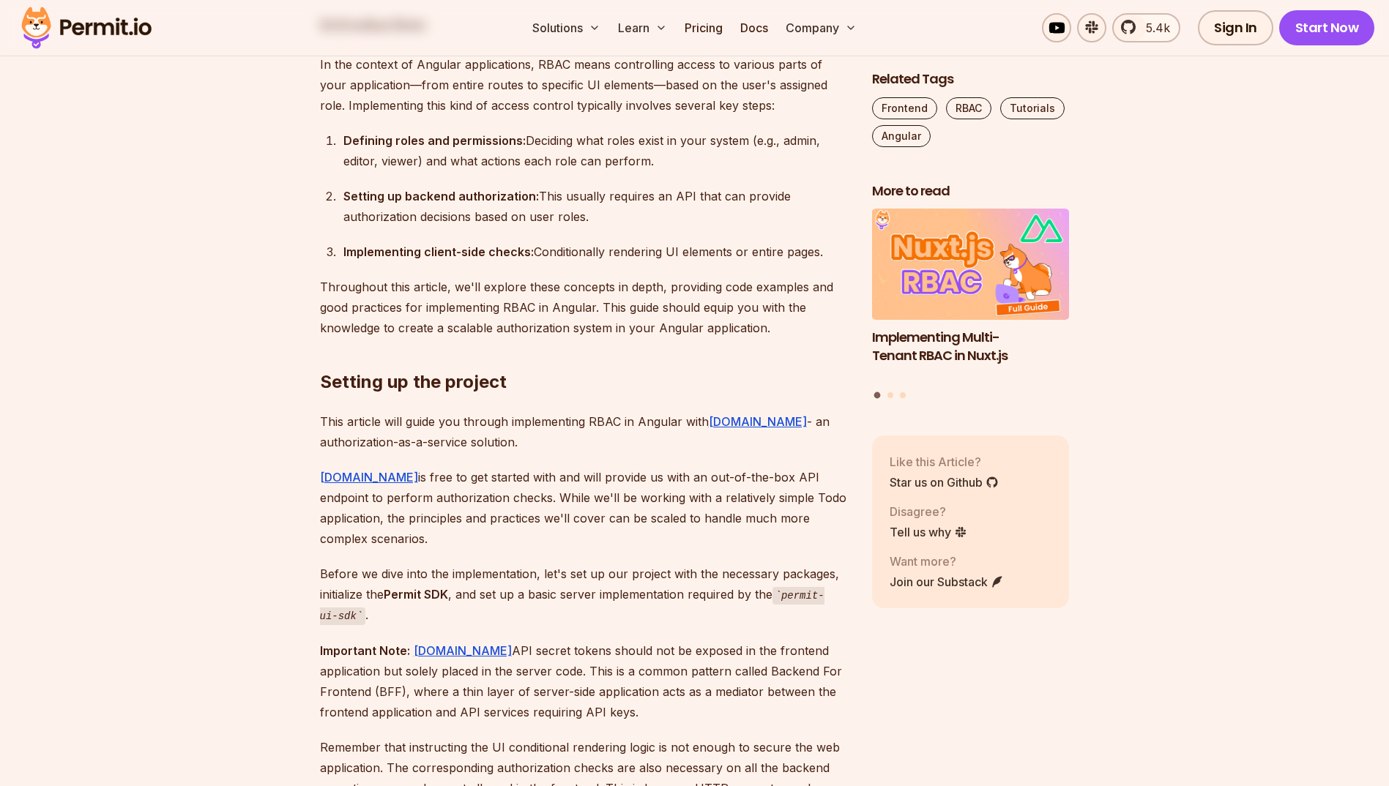
scroll to position [1098, 0]
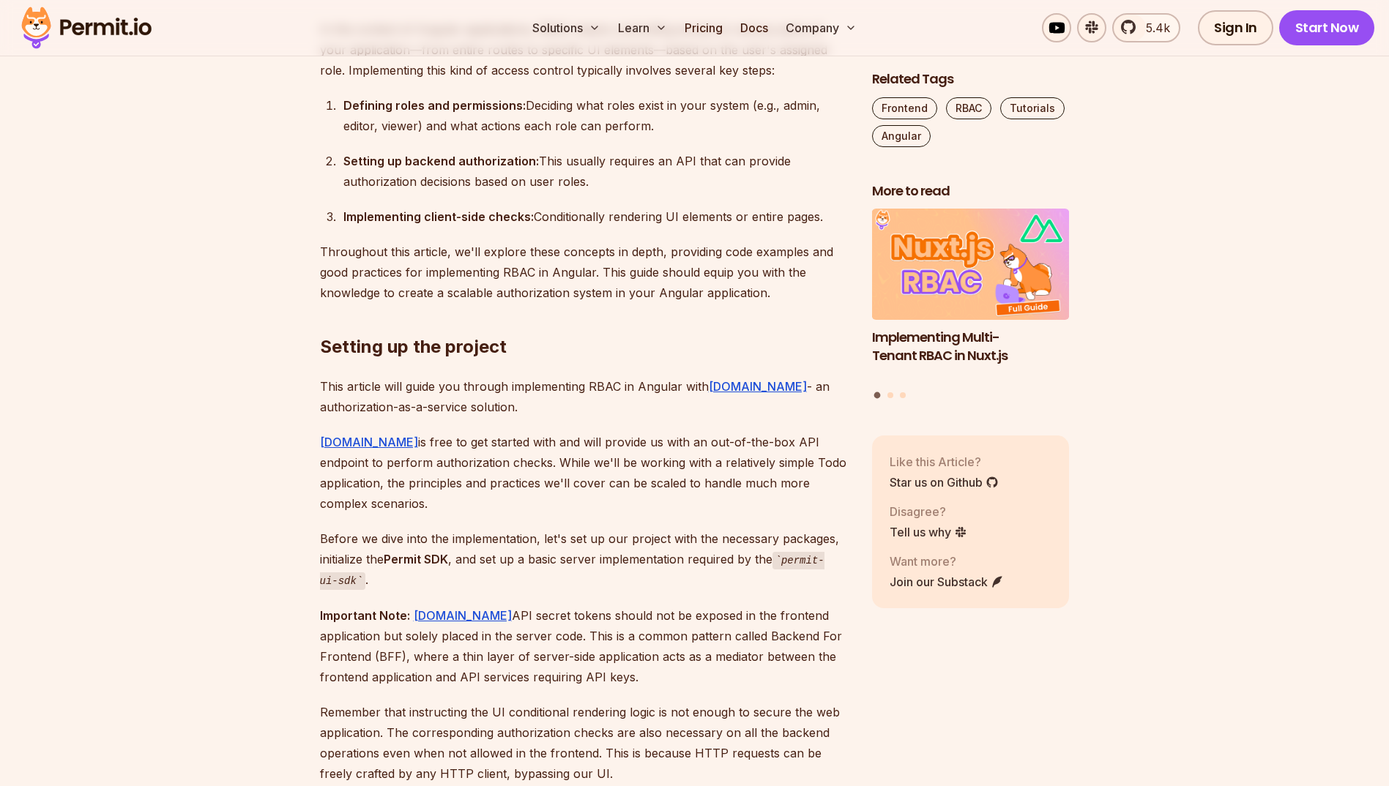
click at [563, 337] on h2 "Setting up the project" at bounding box center [584, 318] width 529 height 82
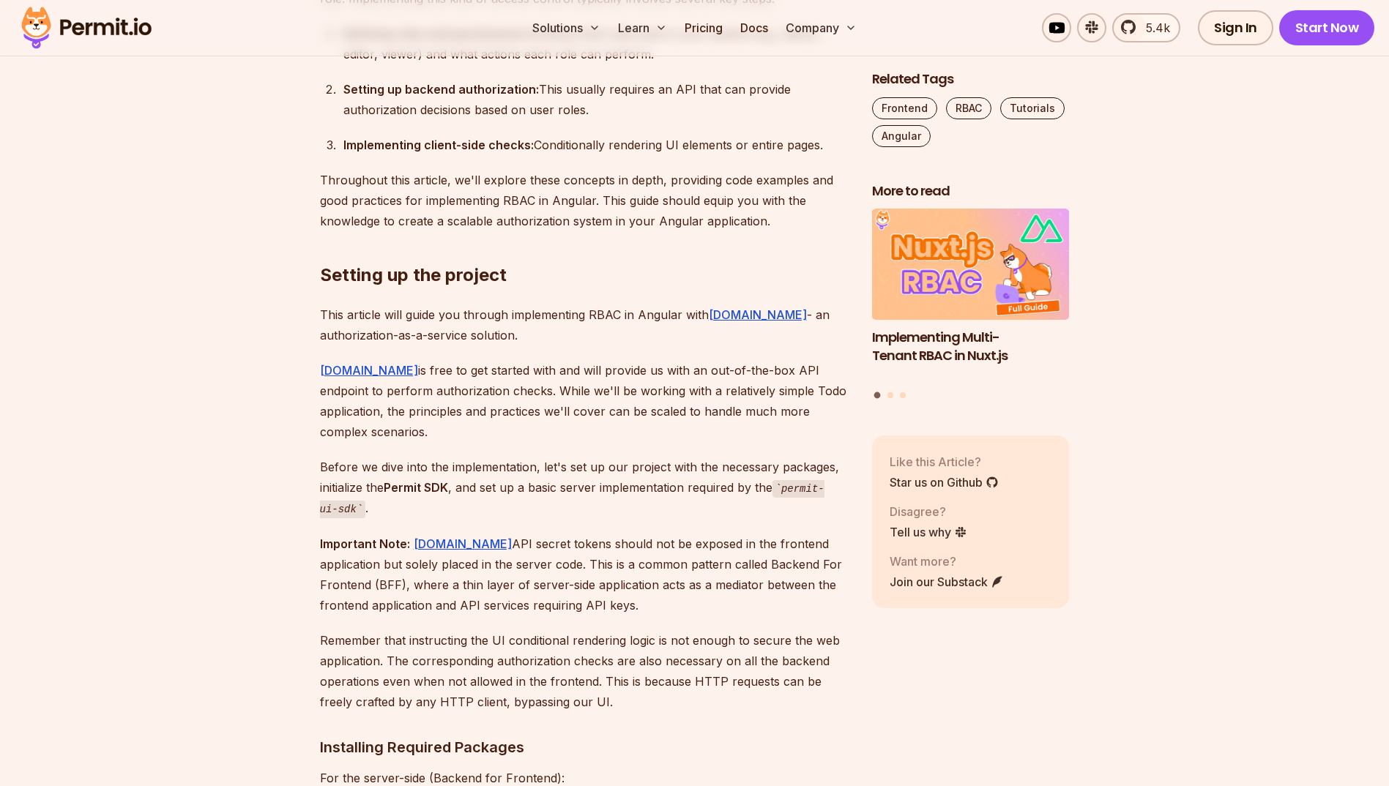
scroll to position [1220, 0]
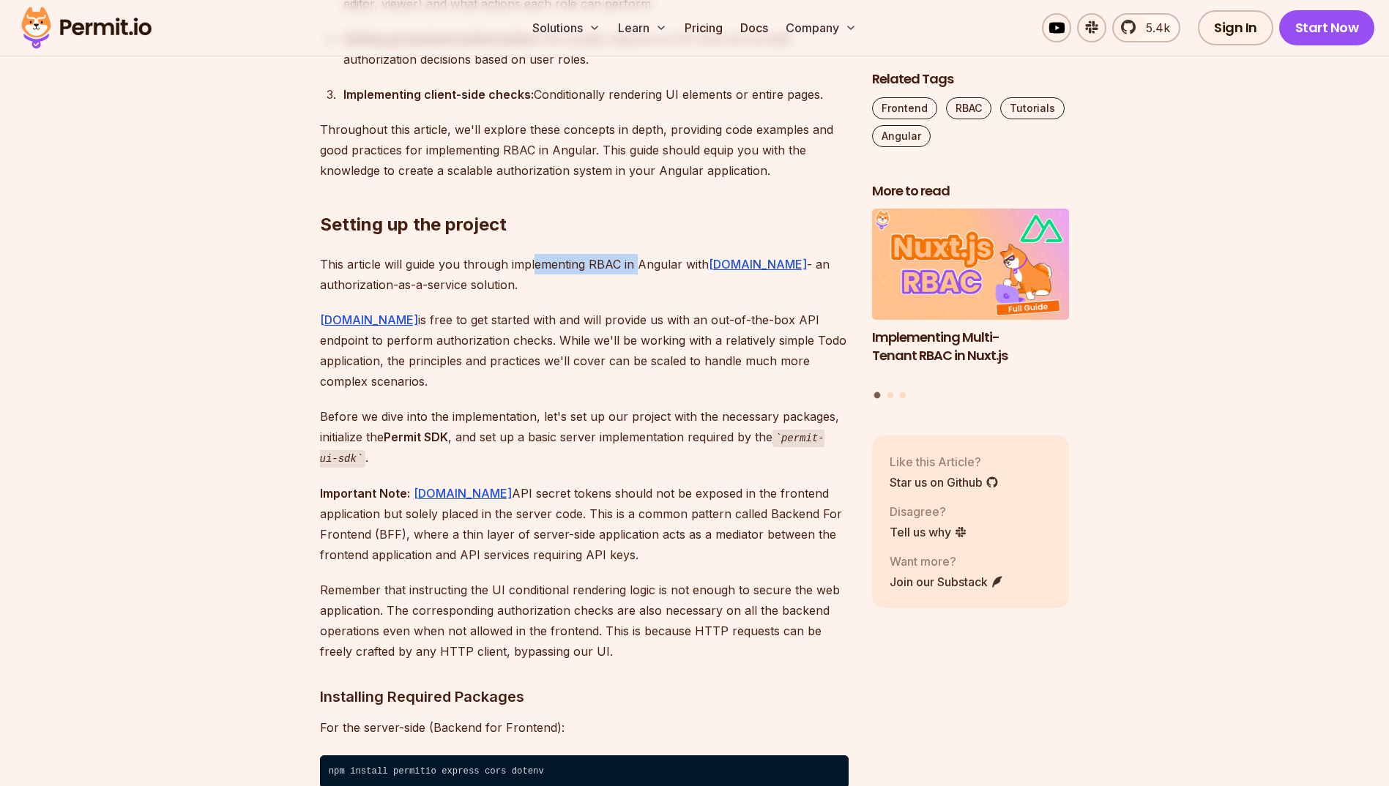
drag, startPoint x: 535, startPoint y: 261, endPoint x: 635, endPoint y: 262, distance: 100.3
click at [635, 262] on p "This article will guide you through implementing RBAC in Angular with [DOMAIN_N…" at bounding box center [584, 274] width 529 height 41
click at [636, 262] on p "This article will guide you through implementing RBAC in Angular with [DOMAIN_N…" at bounding box center [584, 274] width 529 height 41
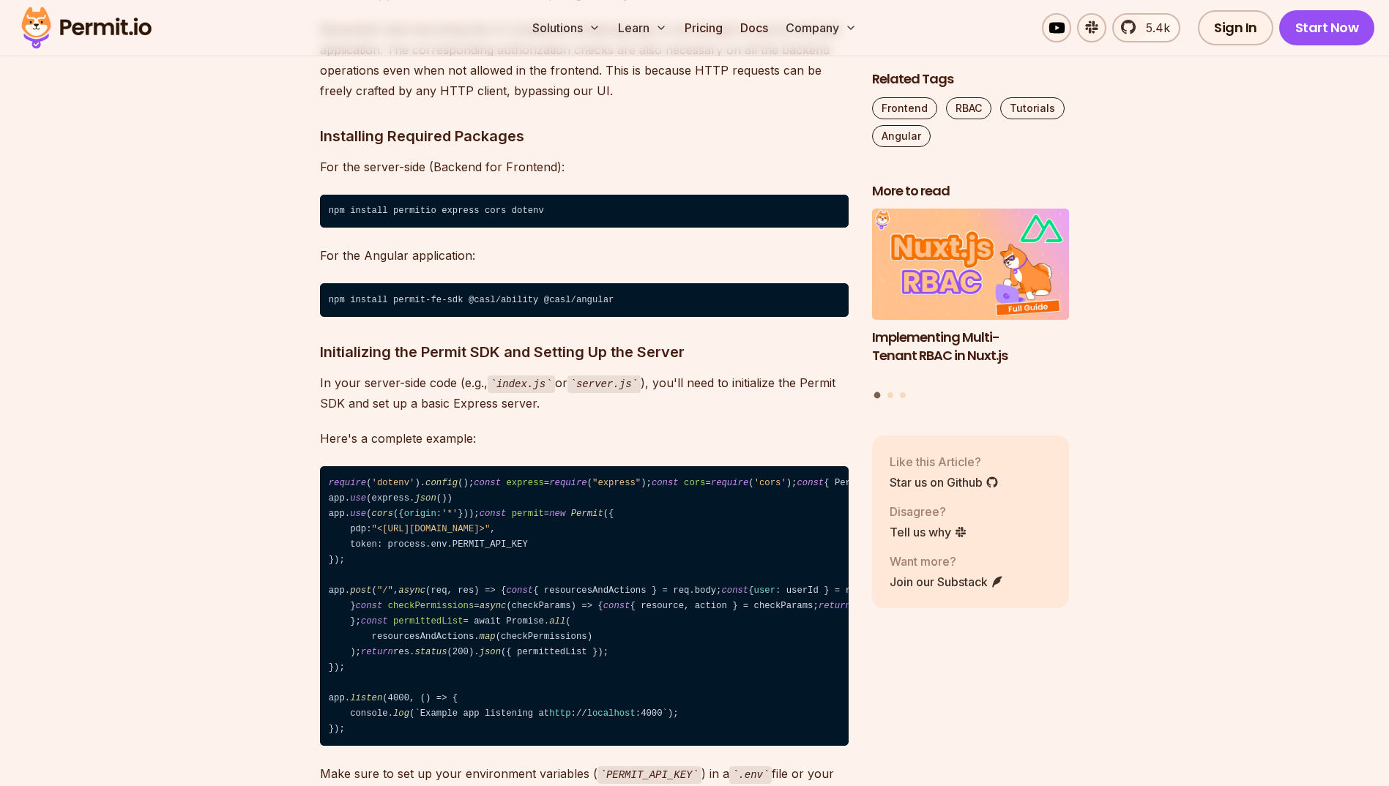
scroll to position [1830, 0]
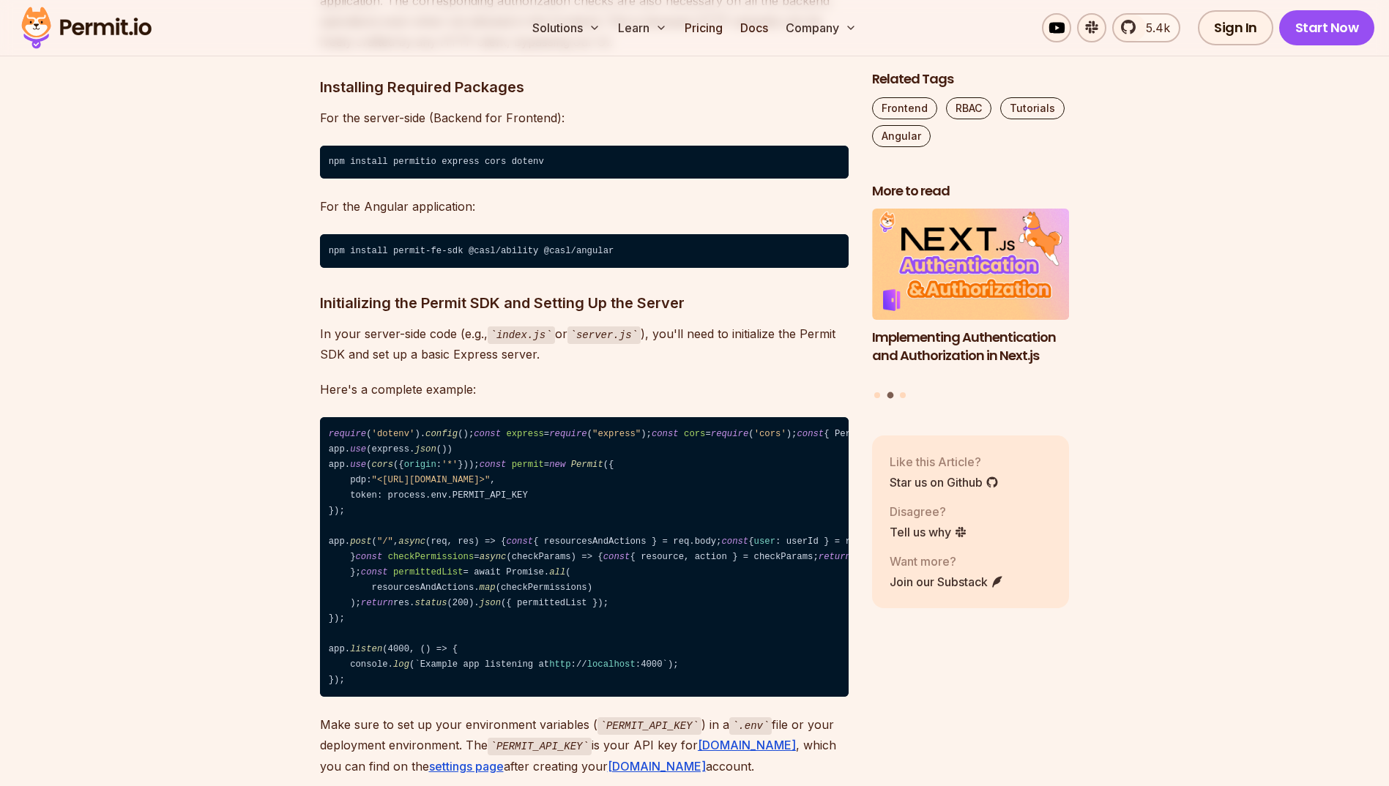
click at [482, 551] on code "require ( 'dotenv' ). config (); const express = require ( "express" ); const c…" at bounding box center [584, 557] width 529 height 280
drag, startPoint x: 341, startPoint y: 568, endPoint x: 594, endPoint y: 560, distance: 252.7
click at [594, 560] on code "require ( 'dotenv' ). config (); const express = require ( "express" ); const c…" at bounding box center [584, 557] width 529 height 280
click at [594, 559] on code "require ( 'dotenv' ). config (); const express = require ( "express" ); const c…" at bounding box center [584, 557] width 529 height 280
drag, startPoint x: 594, startPoint y: 559, endPoint x: 582, endPoint y: 559, distance: 12.4
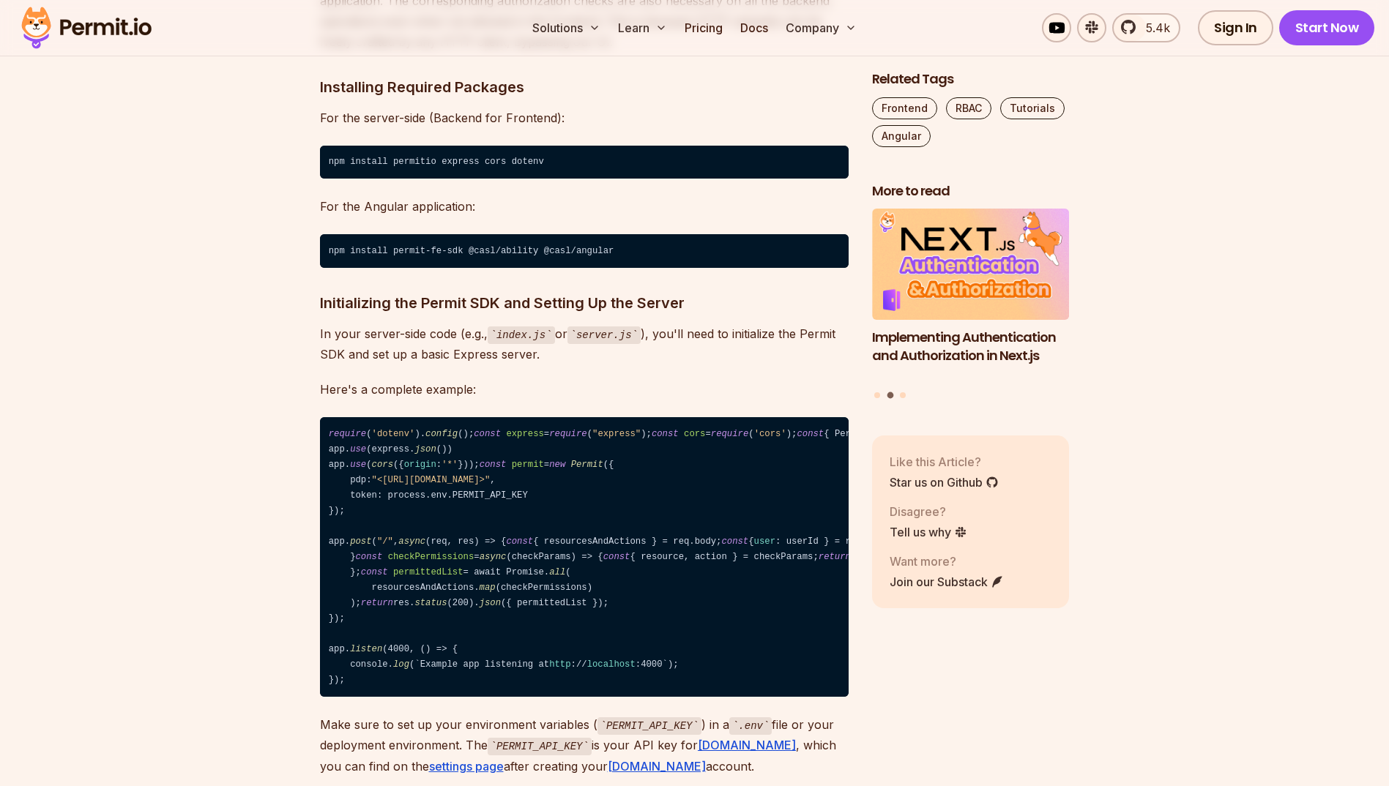
drag, startPoint x: 582, startPoint y: 559, endPoint x: 552, endPoint y: 554, distance: 30.4
click at [552, 554] on code "require ( 'dotenv' ). config (); const express = require ( "express" ); const c…" at bounding box center [584, 557] width 529 height 280
click at [566, 569] on code "require ( 'dotenv' ). config (); const express = require ( "express" ); const c…" at bounding box center [584, 557] width 529 height 280
drag, startPoint x: 540, startPoint y: 582, endPoint x: 418, endPoint y: 579, distance: 122.3
click at [418, 579] on code "require ( 'dotenv' ). config (); const express = require ( "express" ); const c…" at bounding box center [584, 557] width 529 height 280
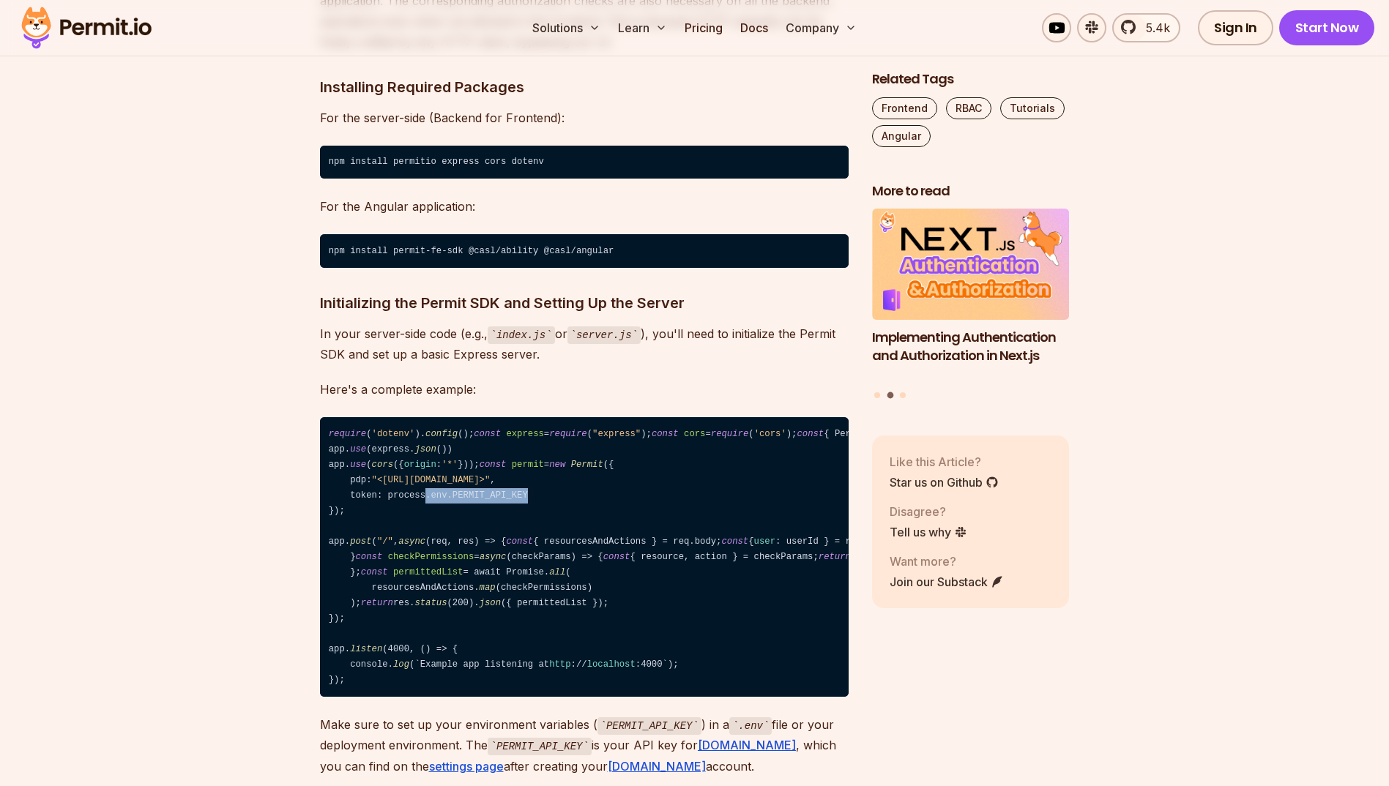
click at [418, 578] on code "require ( 'dotenv' ). config (); const express = require ( "express" ); const c…" at bounding box center [584, 557] width 529 height 280
click at [606, 580] on code "require ( 'dotenv' ). config (); const express = require ( "express" ); const c…" at bounding box center [584, 557] width 529 height 280
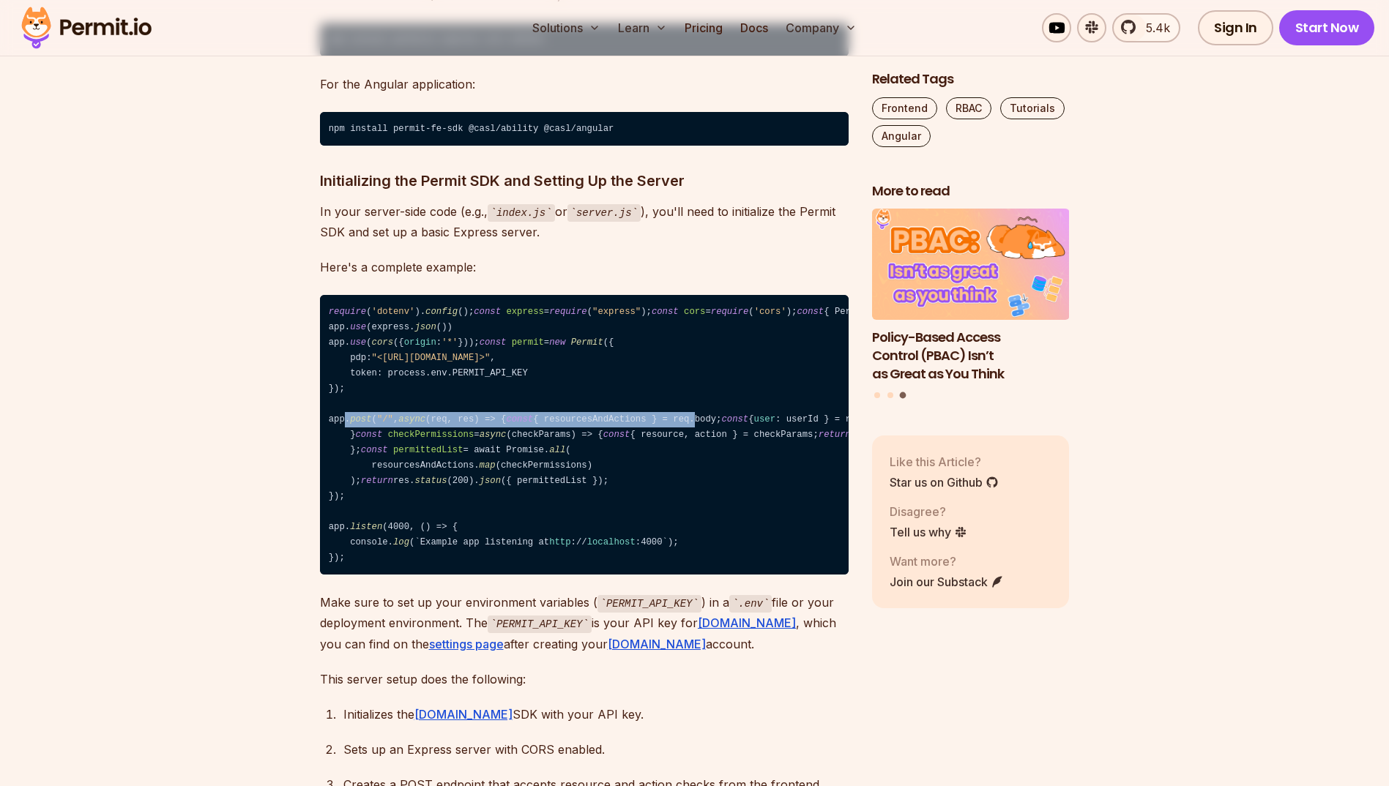
drag, startPoint x: 343, startPoint y: 505, endPoint x: 523, endPoint y: 519, distance: 179.9
click at [523, 519] on code "require ( 'dotenv' ). config (); const express = require ( "express" ); const c…" at bounding box center [584, 435] width 529 height 280
click at [422, 526] on code "require ( 'dotenv' ). config (); const express = require ( "express" ); const c…" at bounding box center [584, 435] width 529 height 280
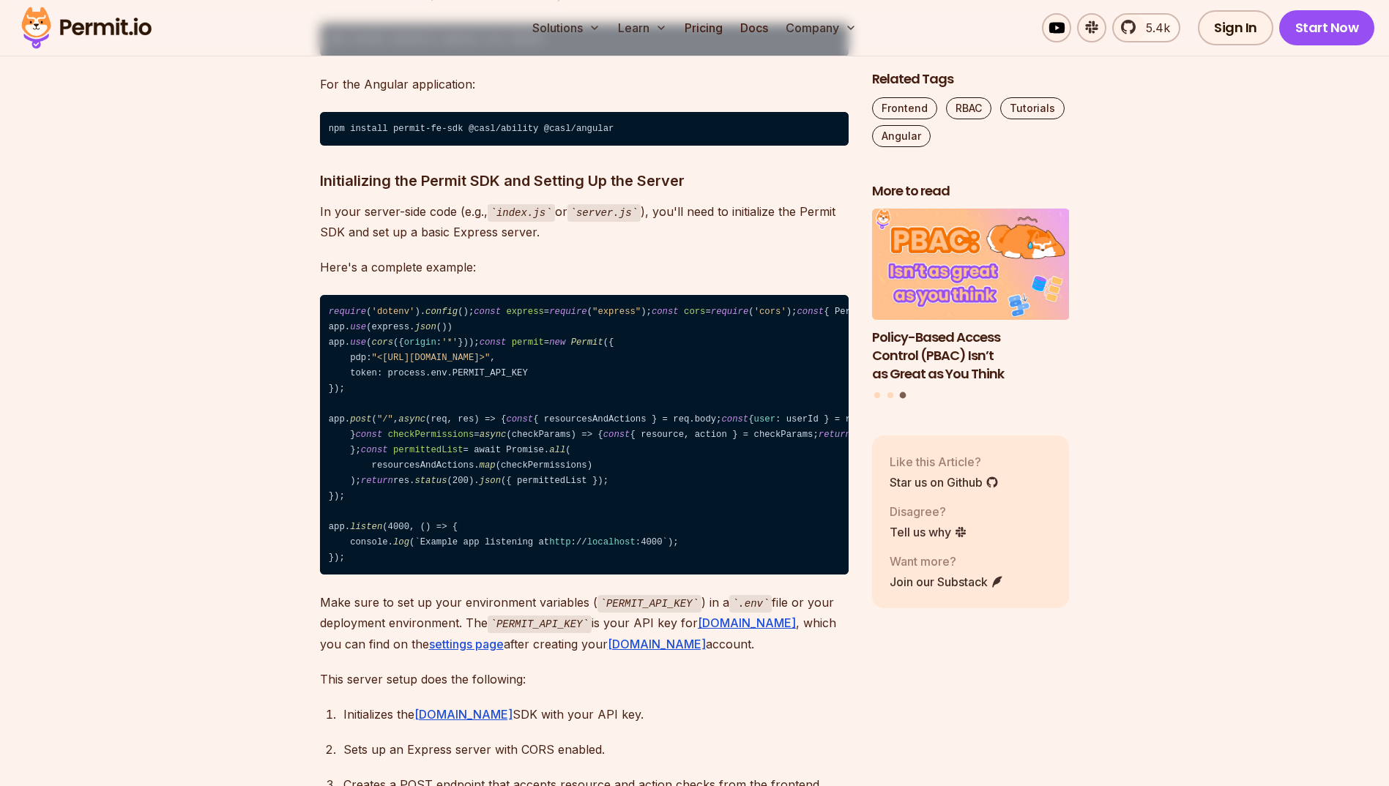
drag, startPoint x: 422, startPoint y: 526, endPoint x: 559, endPoint y: 537, distance: 138.0
click at [559, 537] on code "require ( 'dotenv' ). config (); const express = require ( "express" ); const c…" at bounding box center [584, 435] width 529 height 280
click at [545, 533] on code "require ( 'dotenv' ). config (); const express = require ( "express" ); const c…" at bounding box center [584, 435] width 529 height 280
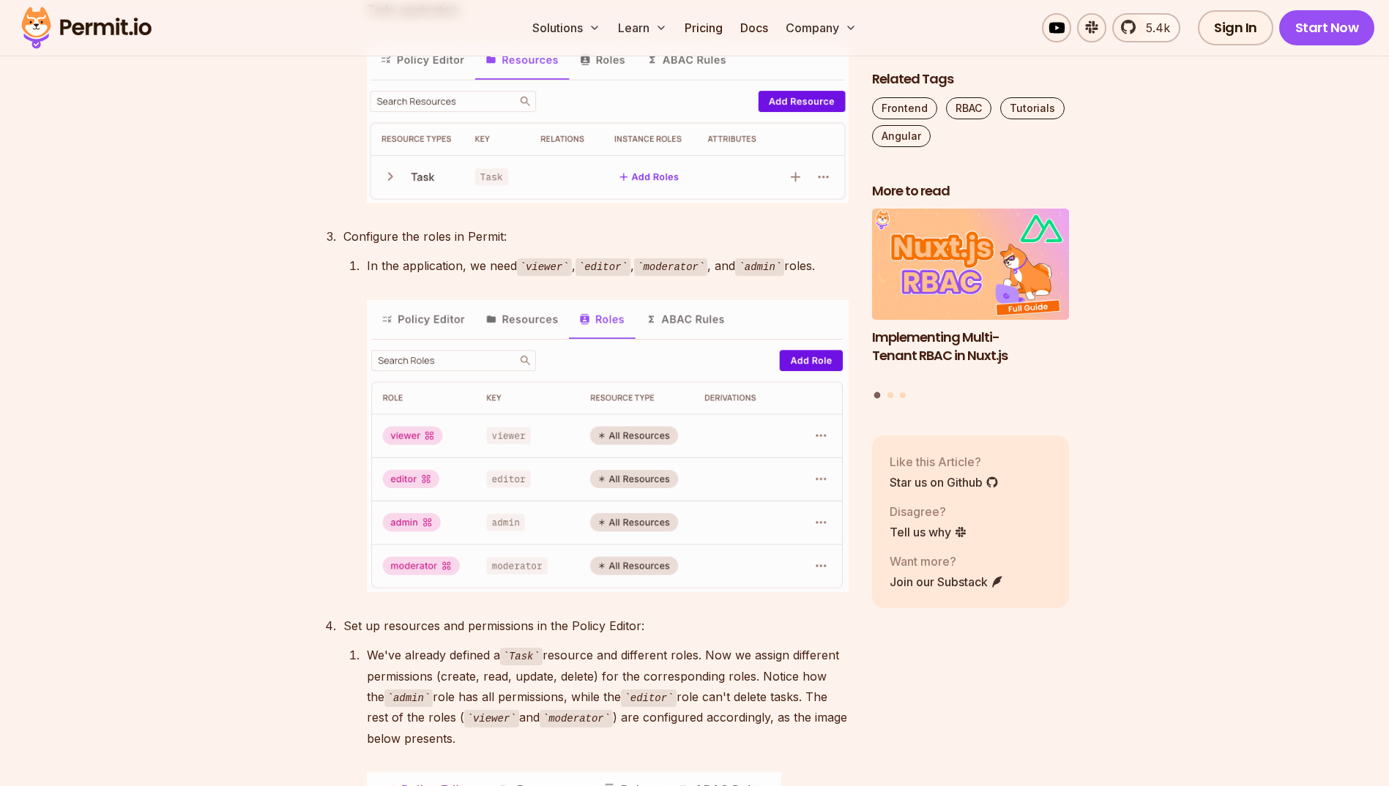
scroll to position [3050, 0]
drag, startPoint x: 291, startPoint y: 371, endPoint x: 278, endPoint y: 370, distance: 13.3
drag, startPoint x: 278, startPoint y: 370, endPoint x: 201, endPoint y: 356, distance: 78.8
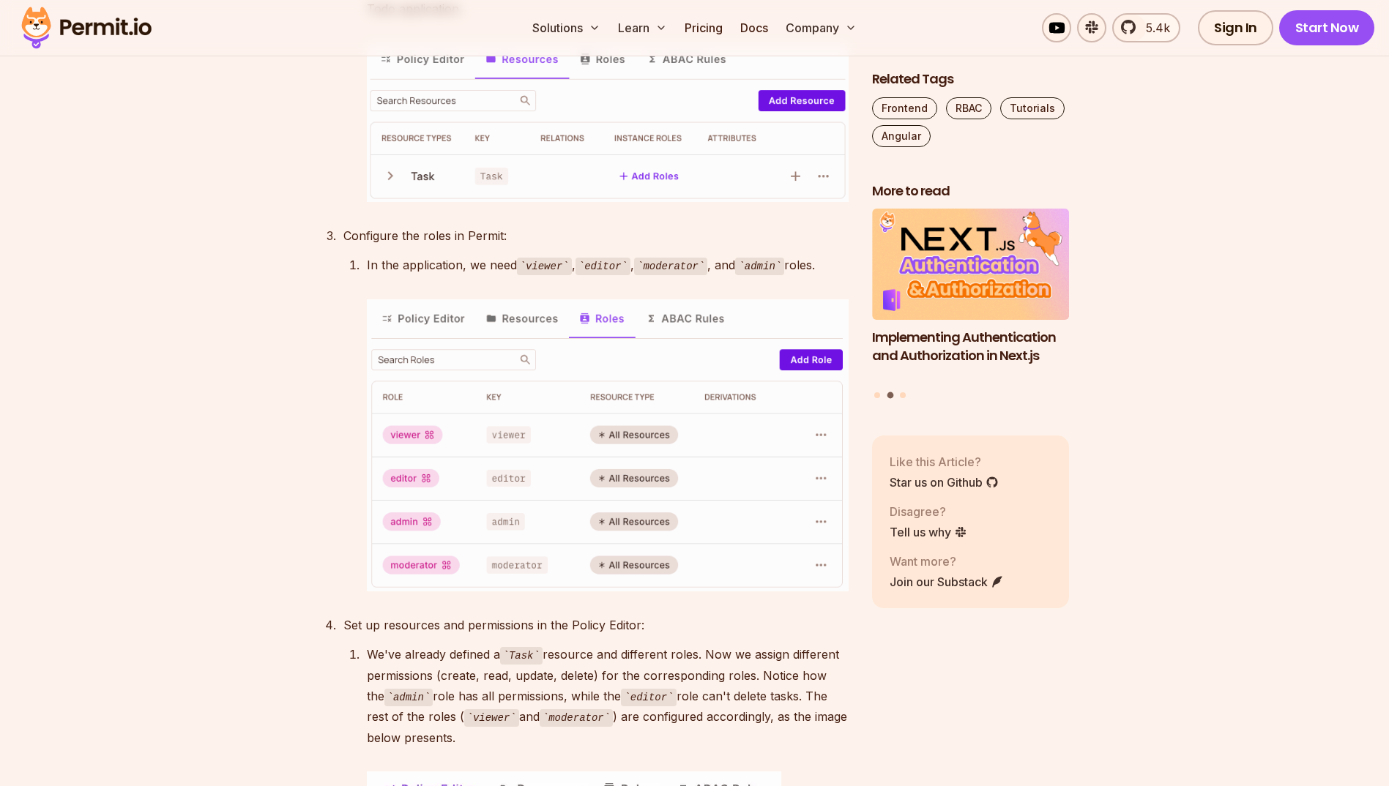
drag, startPoint x: 190, startPoint y: 351, endPoint x: 179, endPoint y: 332, distance: 21.7
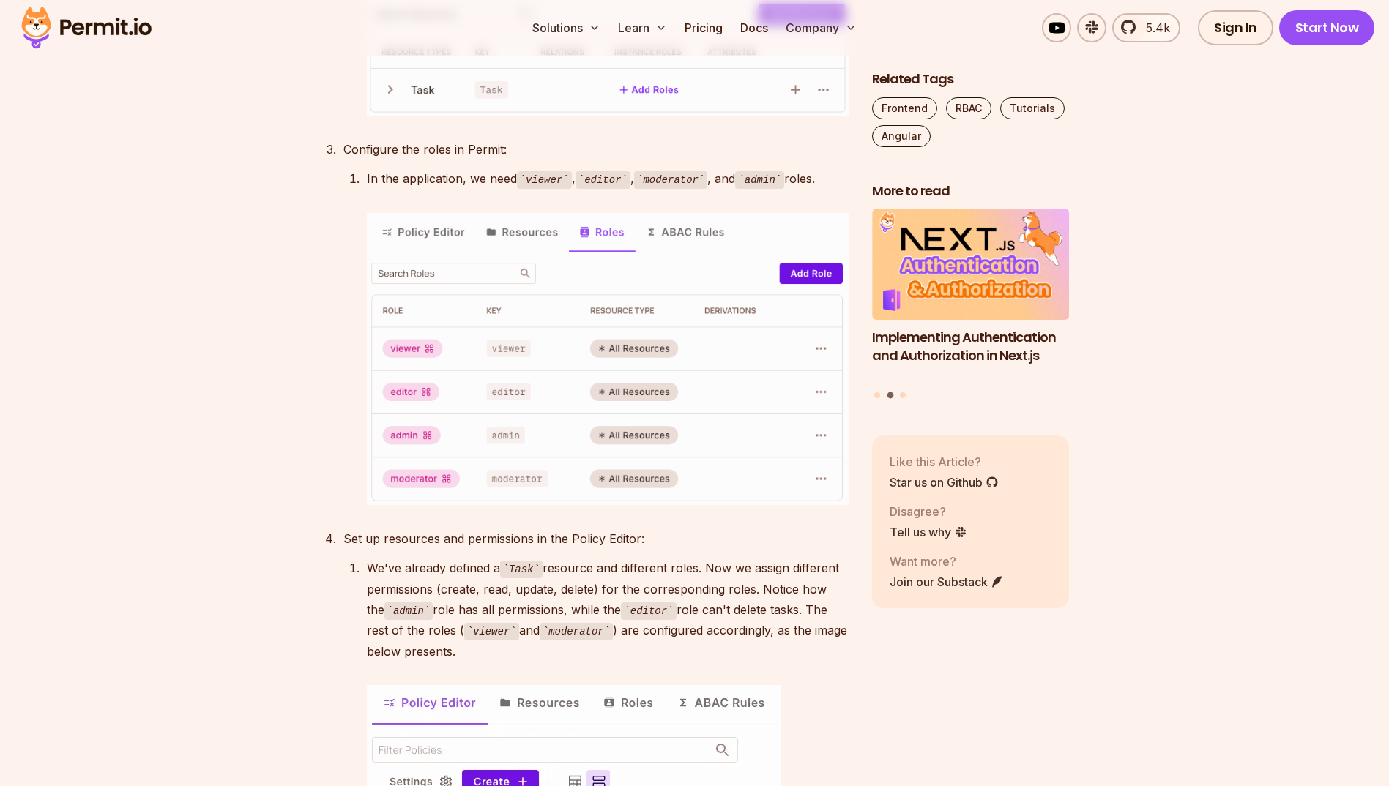
scroll to position [3294, 0]
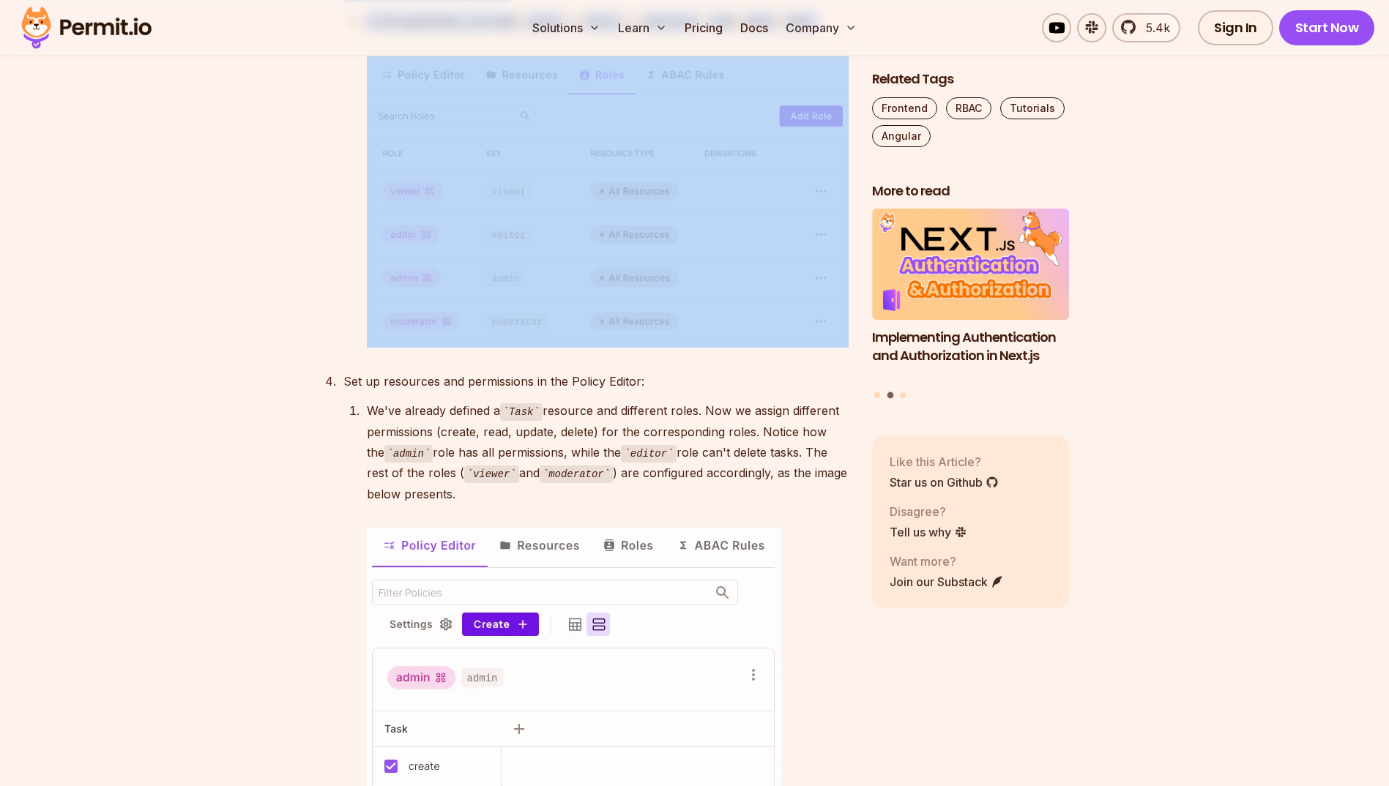
drag, startPoint x: 307, startPoint y: 295, endPoint x: 843, endPoint y: 348, distance: 538.4
drag, startPoint x: 843, startPoint y: 348, endPoint x: 826, endPoint y: 348, distance: 16.1
click at [843, 348] on li "In the application, we need viewer , editor , moderator , and admin roles." at bounding box center [605, 179] width 486 height 337
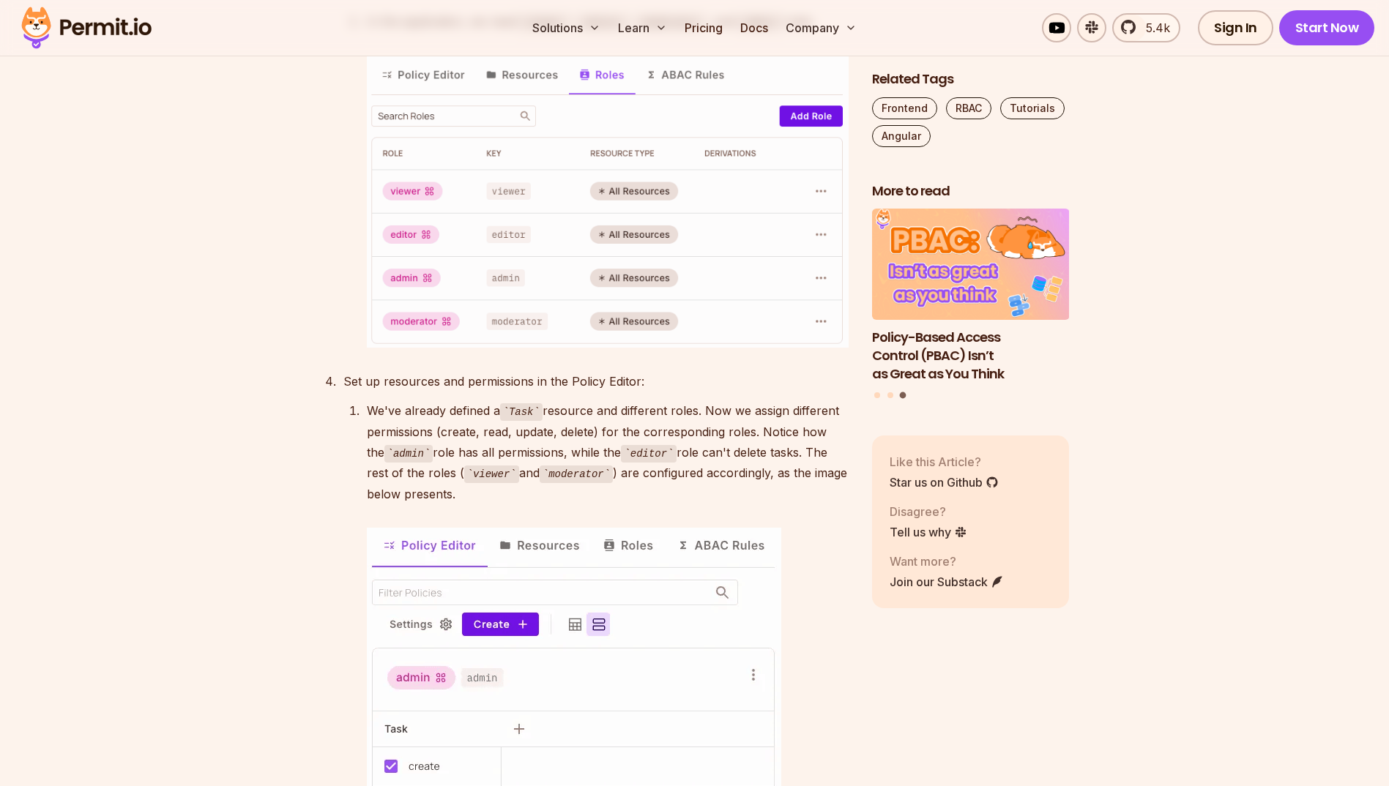
drag, startPoint x: 777, startPoint y: 351, endPoint x: 634, endPoint y: 356, distance: 142.8
drag, startPoint x: 634, startPoint y: 356, endPoint x: 609, endPoint y: 350, distance: 25.6
click at [609, 348] on li "In the application, we need viewer , editor , moderator , and admin roles." at bounding box center [605, 179] width 486 height 337
click at [599, 347] on li "In the application, we need viewer , editor , moderator , and admin roles." at bounding box center [605, 179] width 486 height 337
drag, startPoint x: 815, startPoint y: 321, endPoint x: 290, endPoint y: 295, distance: 525.5
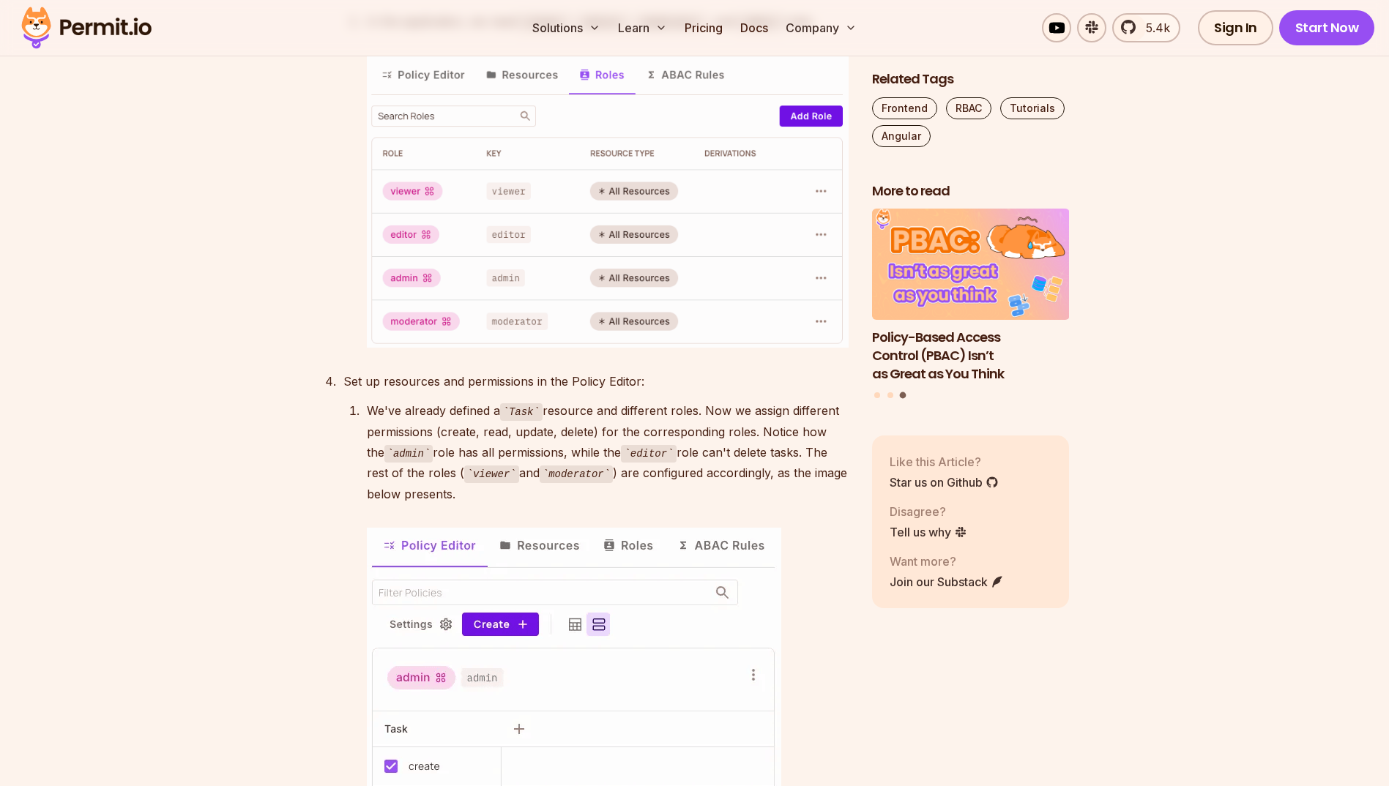
drag, startPoint x: 302, startPoint y: 289, endPoint x: 834, endPoint y: 325, distance: 532.7
click at [834, 32] on div "In the application, we need viewer , editor , moderator , and admin roles." at bounding box center [608, 21] width 482 height 21
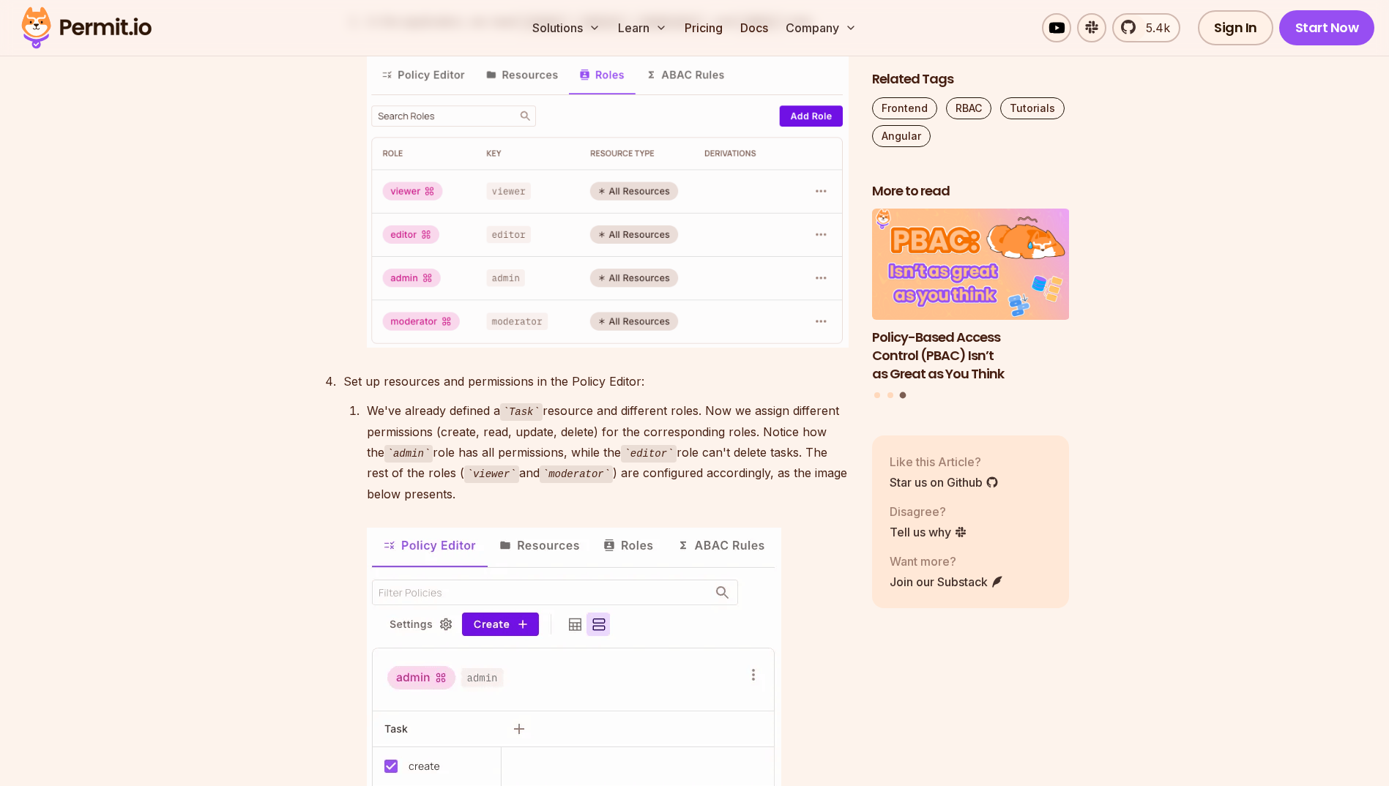
drag, startPoint x: 829, startPoint y: 325, endPoint x: 299, endPoint y: 261, distance: 533.2
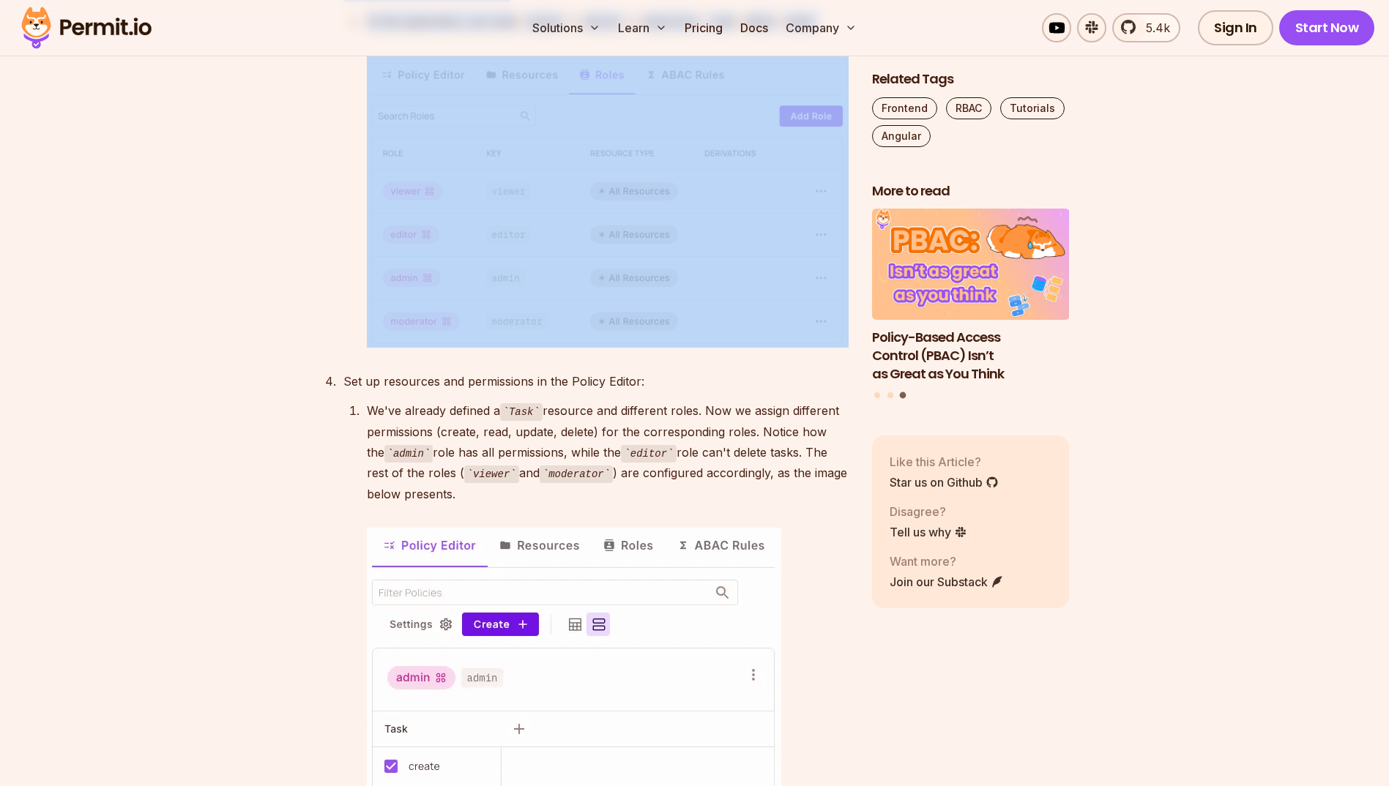
drag, startPoint x: 307, startPoint y: 292, endPoint x: 846, endPoint y: 608, distance: 625.0
click at [843, 348] on img at bounding box center [608, 202] width 482 height 292
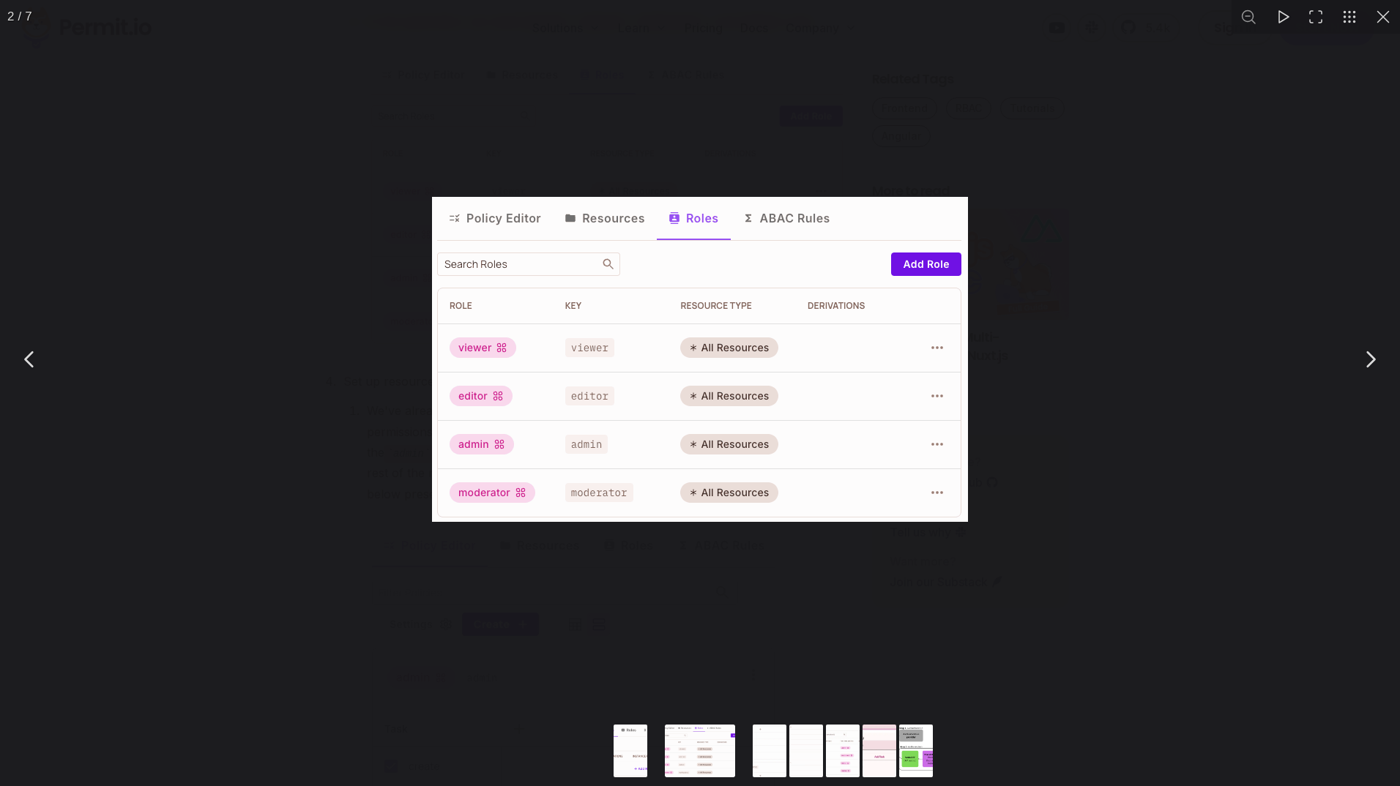
click at [132, 289] on div "You can close this modal content with the ESC key" at bounding box center [700, 359] width 1400 height 719
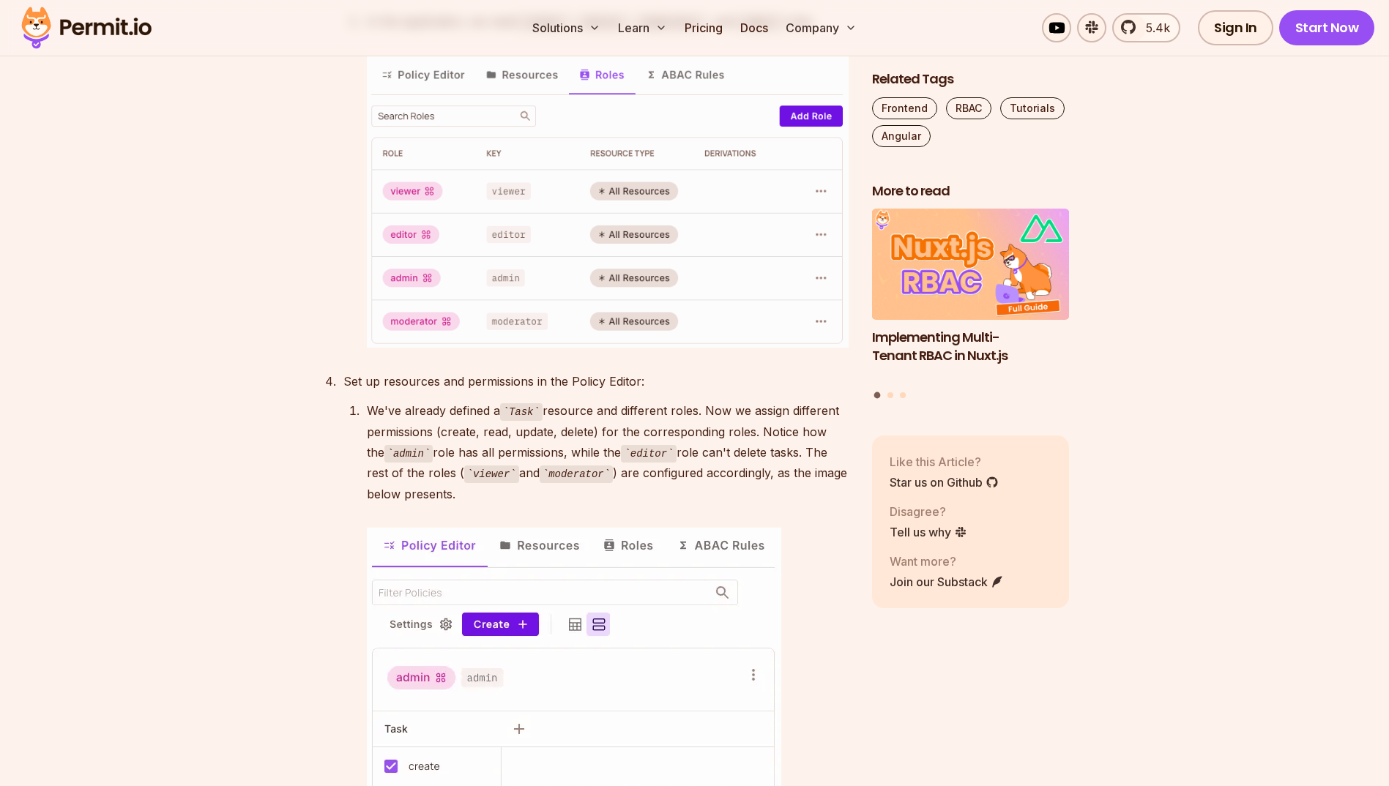
drag, startPoint x: 220, startPoint y: 295, endPoint x: 141, endPoint y: 275, distance: 81.7
drag, startPoint x: 141, startPoint y: 275, endPoint x: 132, endPoint y: 245, distance: 30.6
drag, startPoint x: 130, startPoint y: 218, endPoint x: 131, endPoint y: 211, distance: 7.4
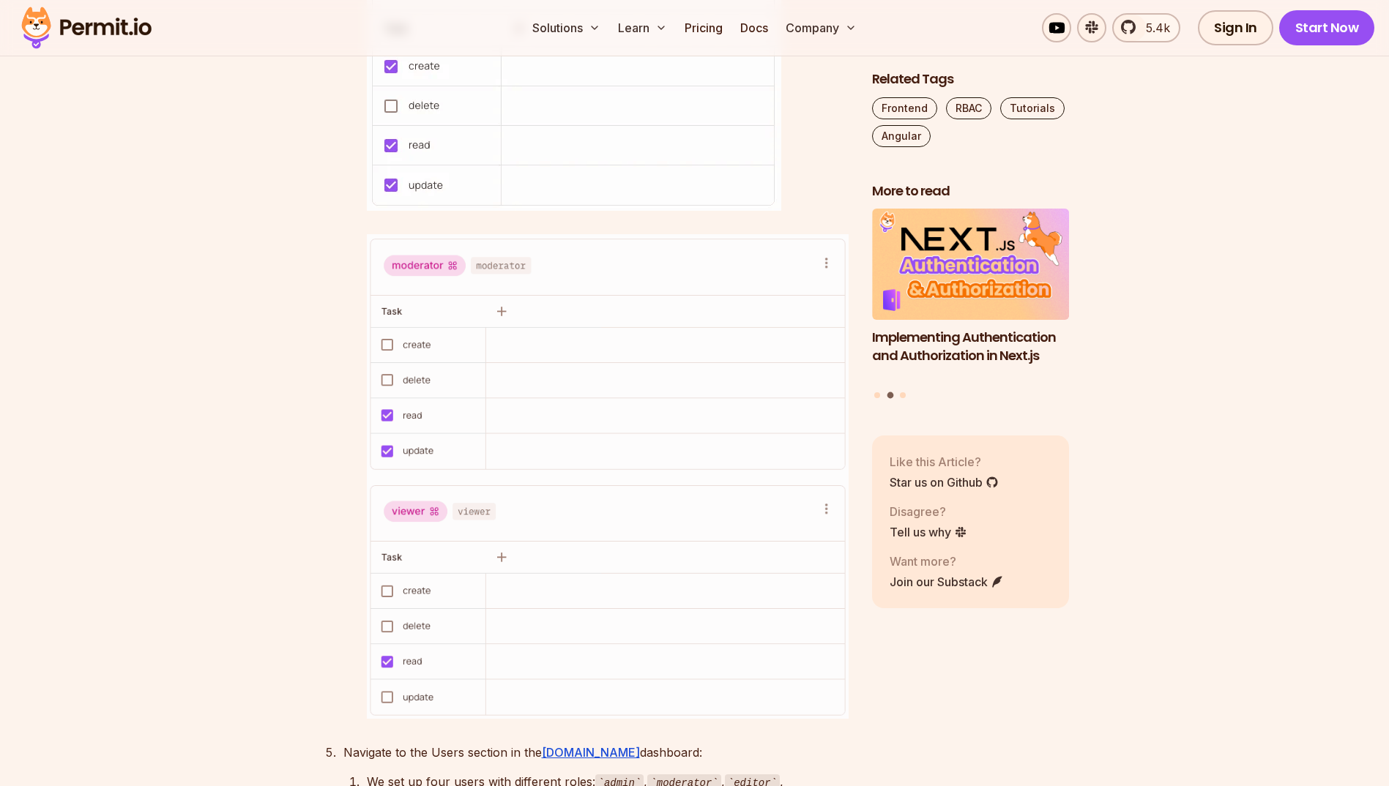
scroll to position [4148, 0]
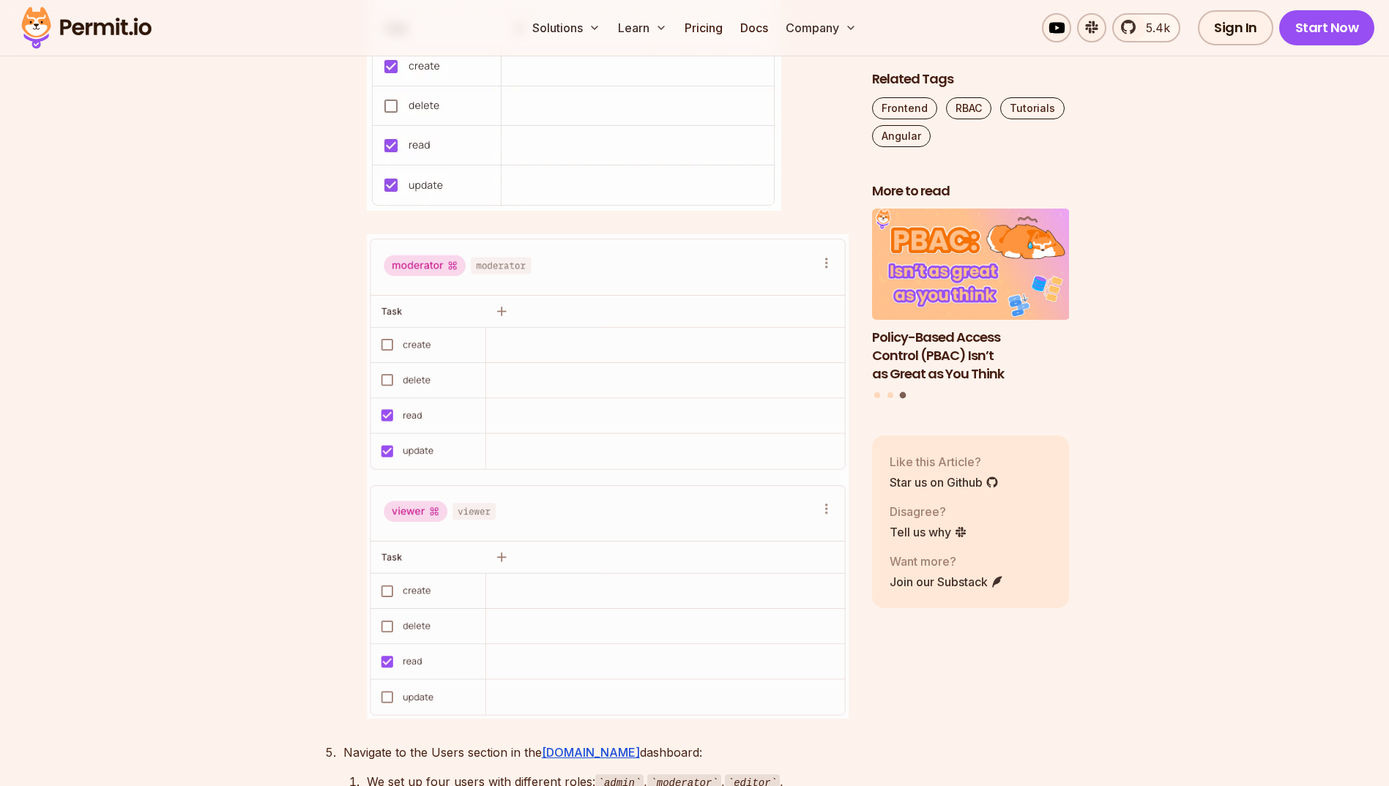
scroll to position [4392, 0]
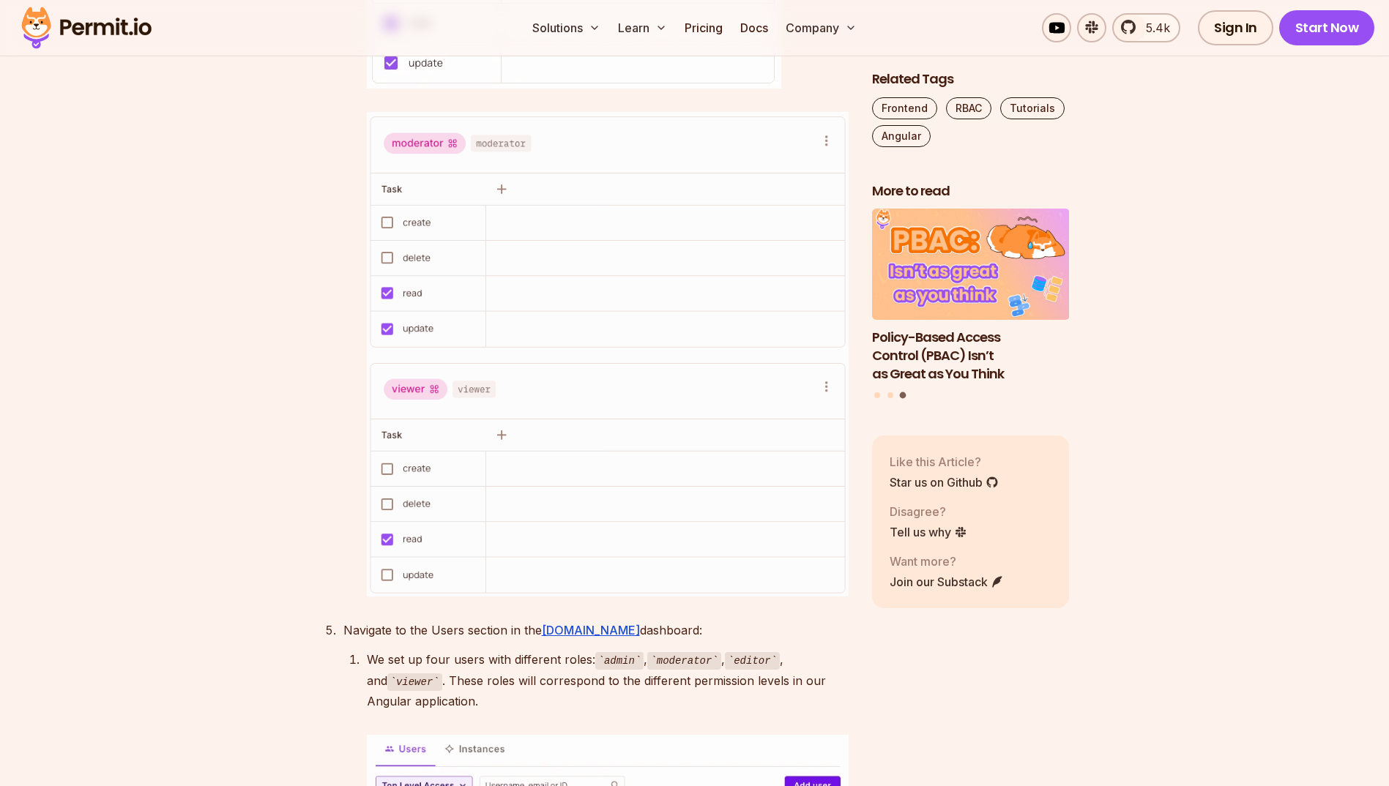
drag, startPoint x: 188, startPoint y: 256, endPoint x: 184, endPoint y: 248, distance: 9.2
drag, startPoint x: 184, startPoint y: 248, endPoint x: 163, endPoint y: 217, distance: 37.4
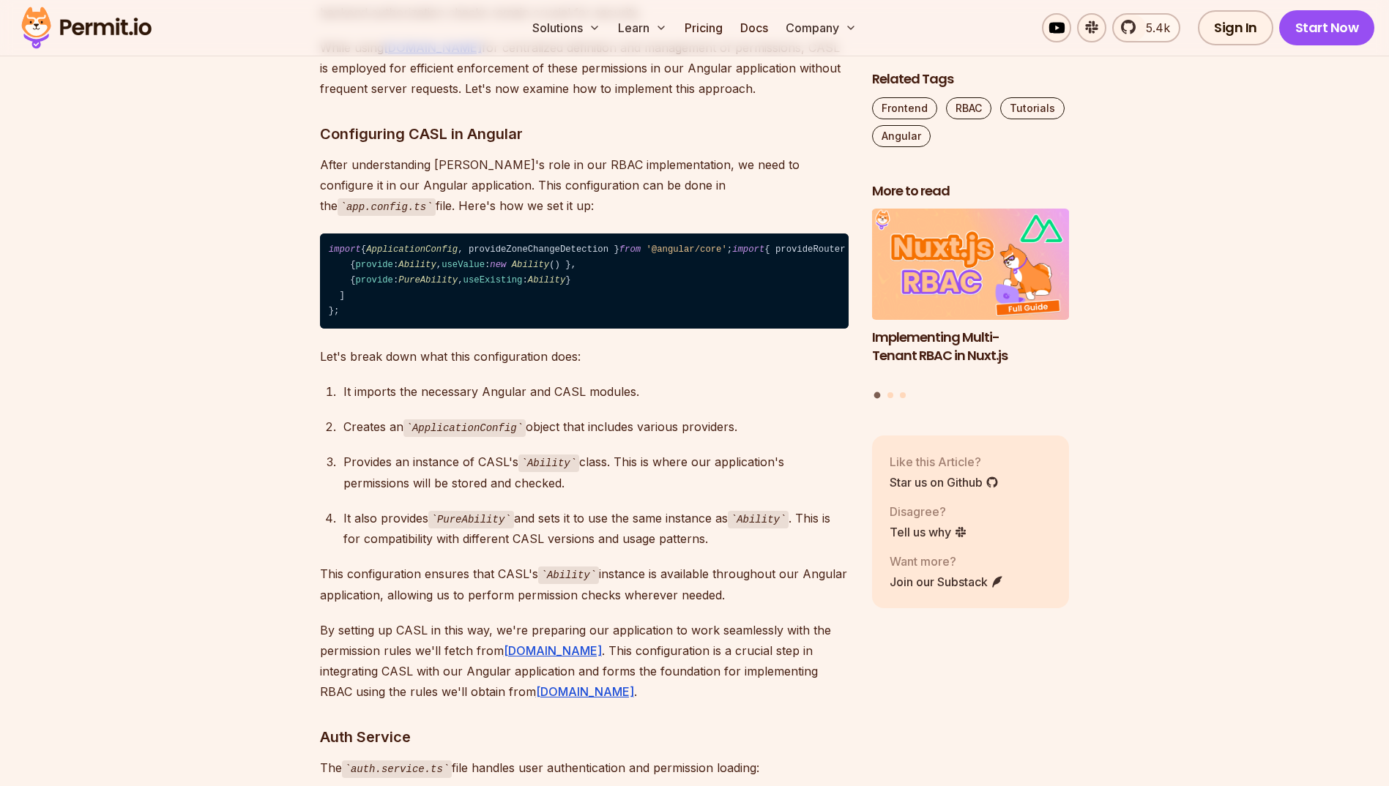
drag, startPoint x: 156, startPoint y: 210, endPoint x: 152, endPoint y: 201, distance: 9.5
click at [152, 201] on section "Table of Contents Securing large-scale Angular applications demands more than s…" at bounding box center [694, 574] width 1389 height 10642
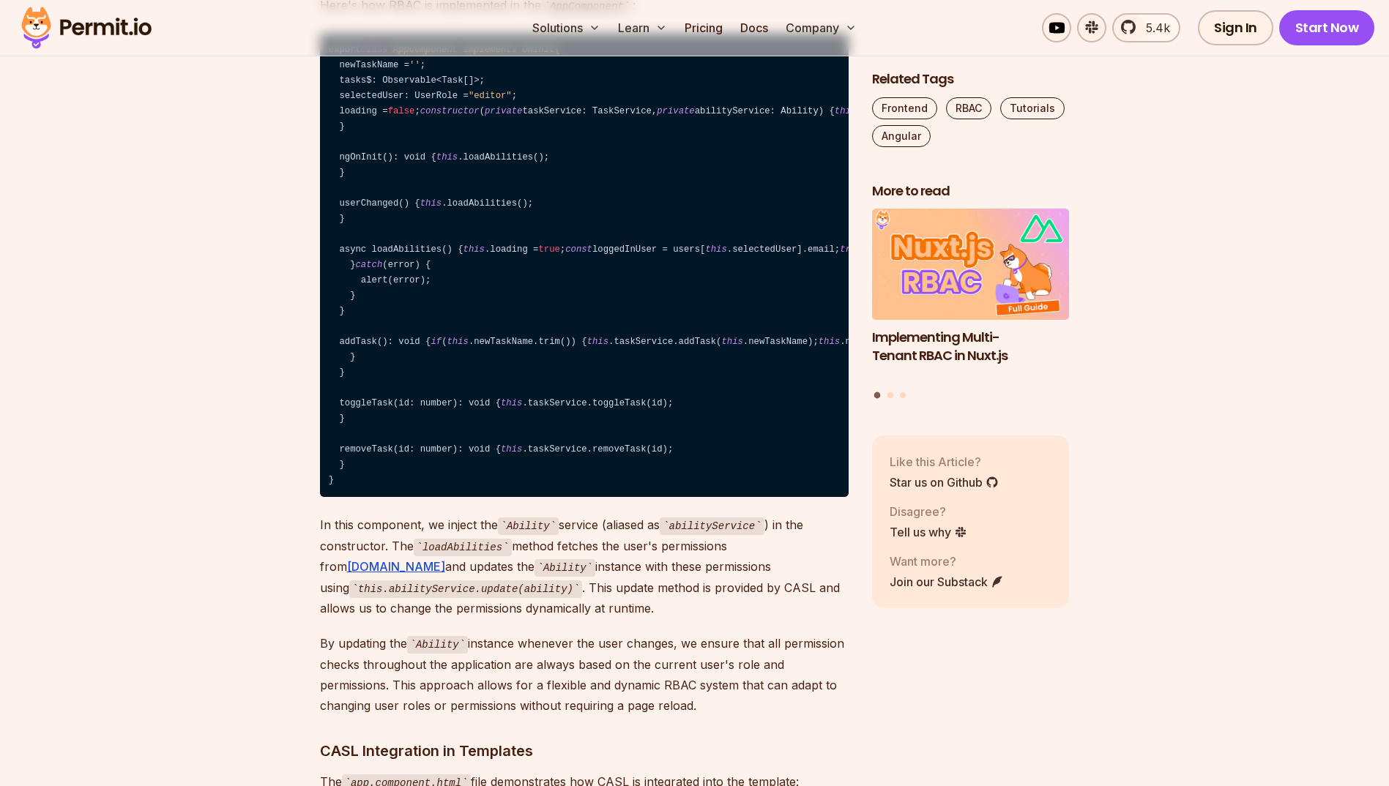
scroll to position [6832, 0]
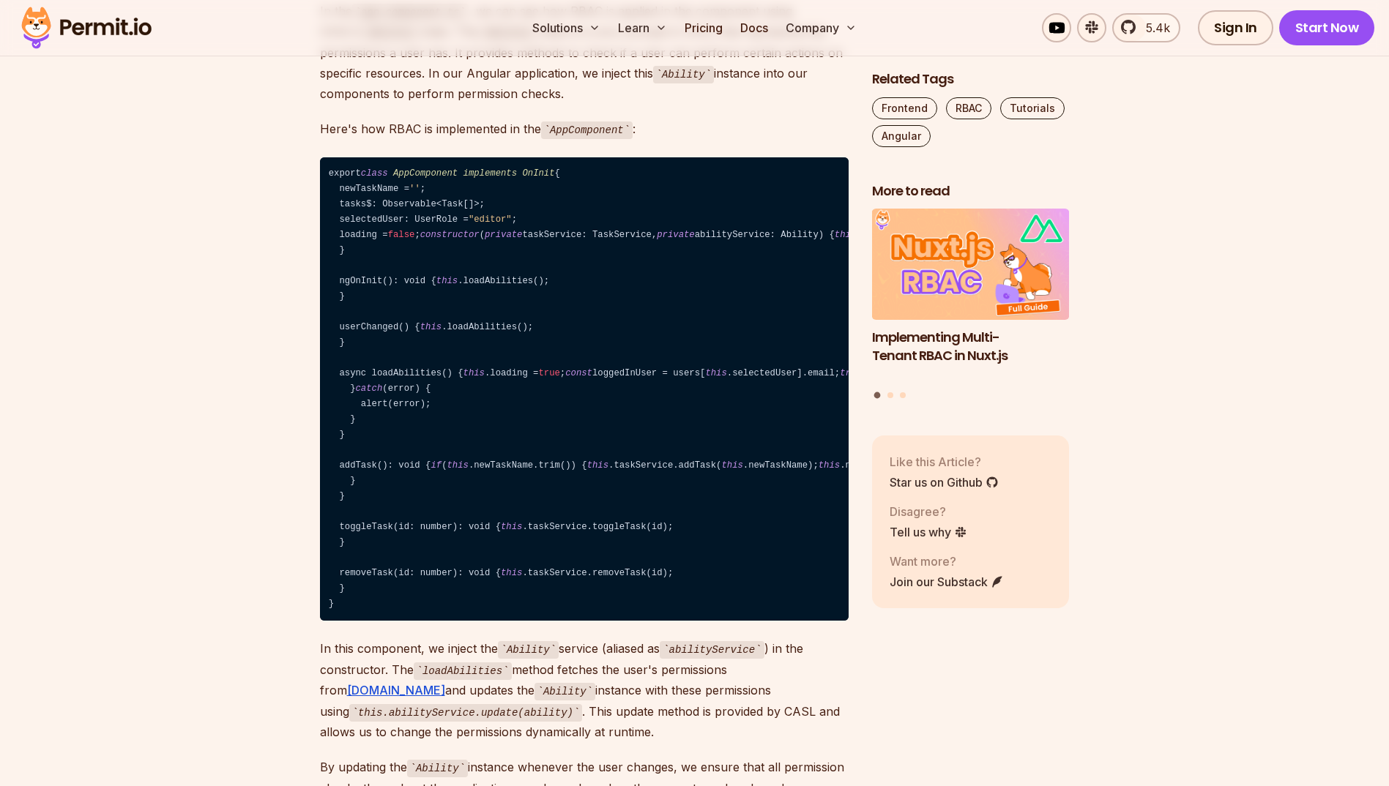
drag, startPoint x: 143, startPoint y: 218, endPoint x: 137, endPoint y: 185, distance: 33.5
